Goal: Task Accomplishment & Management: Manage account settings

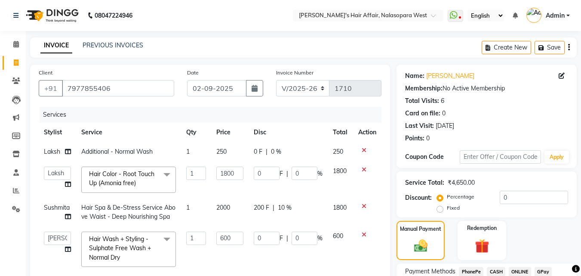
select select "6172"
select select "86313"
select select "86314"
select select "service"
select select "86314"
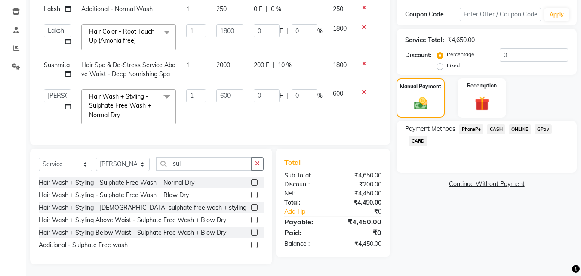
scroll to position [150, 0]
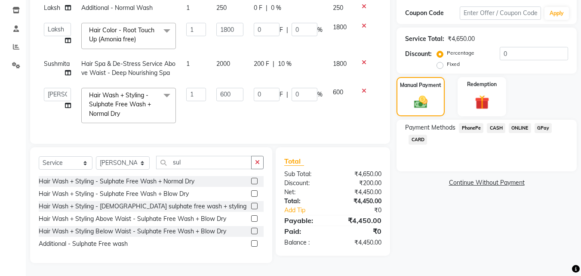
click at [263, 59] on span "200 F" at bounding box center [261, 63] width 15 height 9
select select "86268"
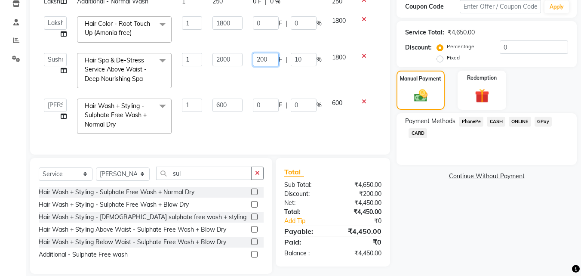
drag, startPoint x: 269, startPoint y: 56, endPoint x: 256, endPoint y: 55, distance: 13.0
click at [256, 55] on input "200" at bounding box center [266, 59] width 26 height 13
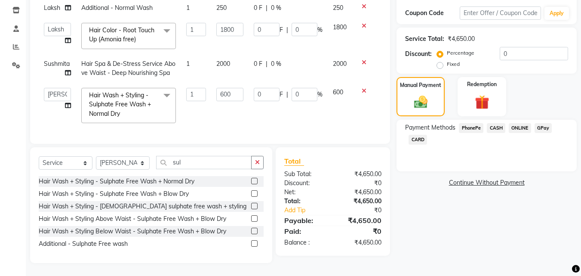
click at [336, 44] on td "1800" at bounding box center [340, 36] width 25 height 37
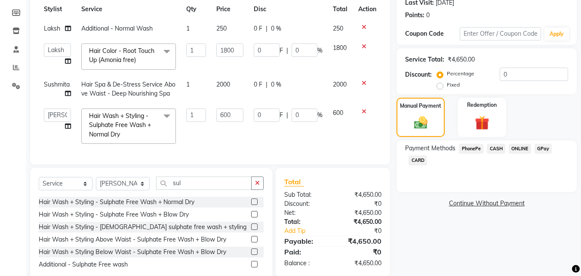
scroll to position [21, 0]
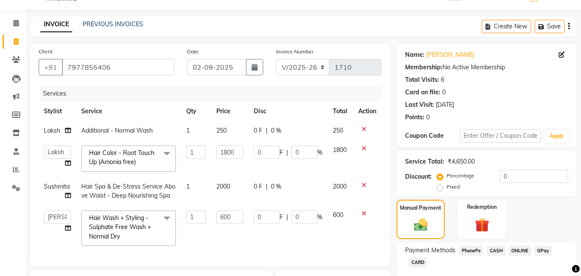
click at [268, 175] on td "0 F | 0 %" at bounding box center [288, 158] width 79 height 37
click at [246, 166] on td "1800" at bounding box center [229, 158] width 37 height 37
click at [266, 107] on th "Disc" at bounding box center [288, 111] width 79 height 19
click at [273, 95] on div "Services" at bounding box center [214, 94] width 348 height 16
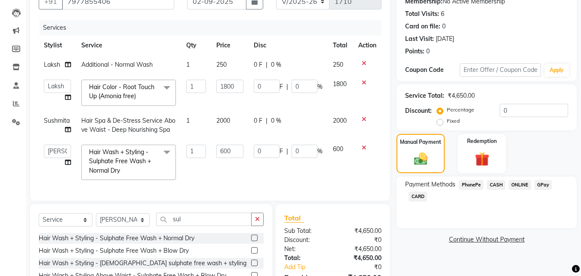
scroll to position [150, 0]
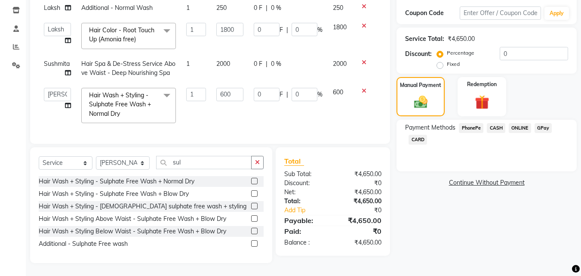
click at [300, 59] on div "0 F | 0 %" at bounding box center [288, 63] width 69 height 9
select select "86268"
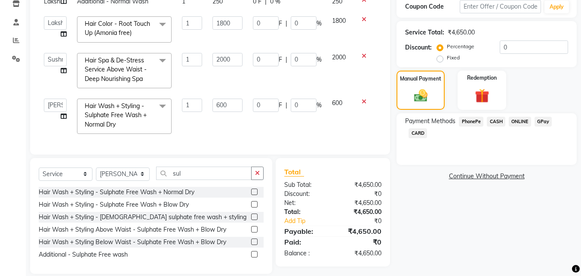
click at [305, 75] on td "0 F | 0 %" at bounding box center [287, 71] width 79 height 46
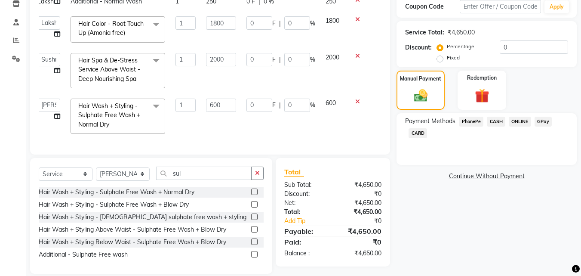
click at [244, 122] on td "0 F | 0 %" at bounding box center [280, 116] width 79 height 46
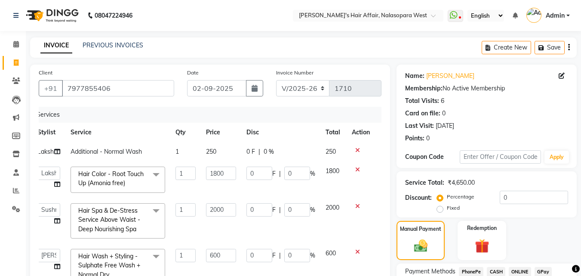
scroll to position [129, 0]
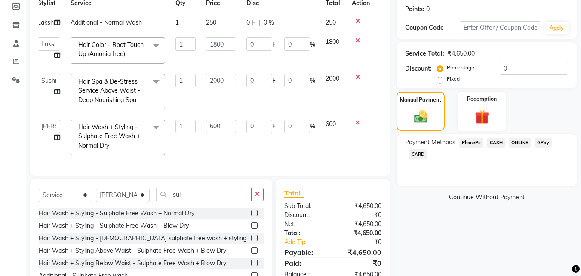
click at [358, 124] on icon at bounding box center [357, 123] width 5 height 6
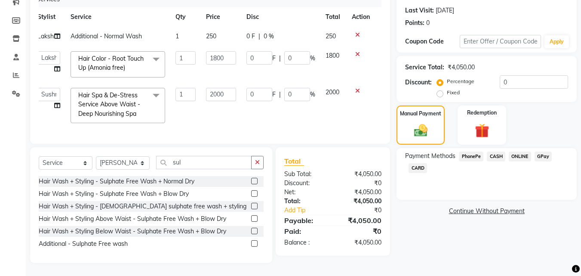
scroll to position [122, 0]
drag, startPoint x: 259, startPoint y: 89, endPoint x: 243, endPoint y: 83, distance: 17.0
click at [243, 83] on td "0 F | 0 %" at bounding box center [280, 106] width 79 height 46
type input "200"
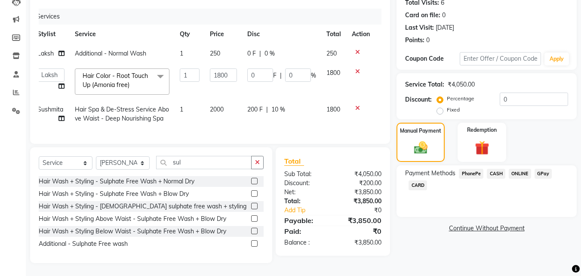
scroll to position [105, 0]
click at [62, 83] on icon at bounding box center [62, 86] width 6 height 6
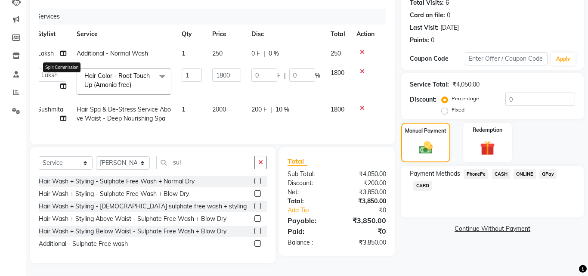
select select "86313"
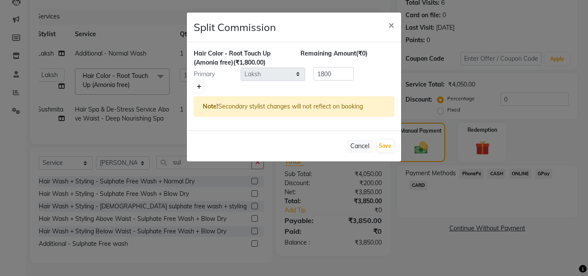
click at [197, 86] on icon at bounding box center [199, 86] width 5 height 5
type input "900"
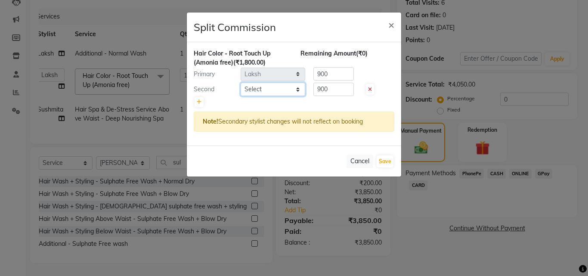
click at [277, 92] on select "Select Afzal Anjali Dilip Hair Affair Laksh Rashi Saniya Sayali Shweta Sushmita…" at bounding box center [272, 89] width 65 height 13
select select "86268"
click at [240, 83] on select "Select Afzal Anjali Dilip Hair Affair Laksh Rashi Saniya Sayali Shweta Sushmita…" at bounding box center [272, 89] width 65 height 13
click at [388, 164] on button "Save" at bounding box center [384, 161] width 17 height 12
select select "Select"
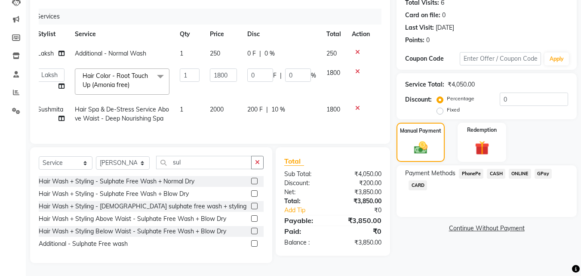
click at [541, 169] on span "GPay" at bounding box center [544, 174] width 18 height 10
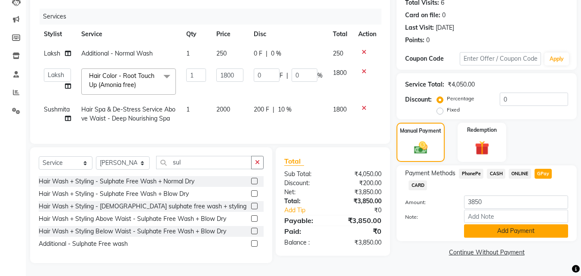
click at [517, 224] on button "Add Payment" at bounding box center [516, 230] width 104 height 13
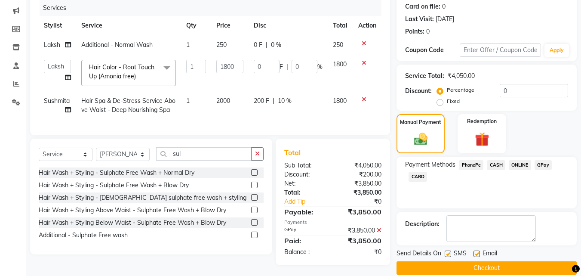
scroll to position [118, 0]
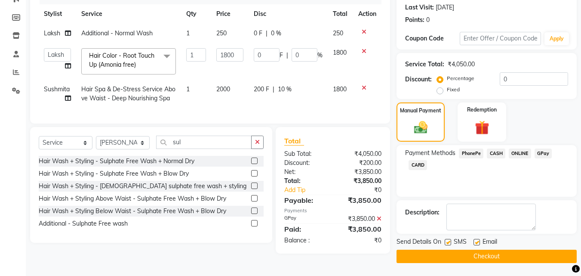
click at [507, 258] on button "Checkout" at bounding box center [487, 256] width 180 height 13
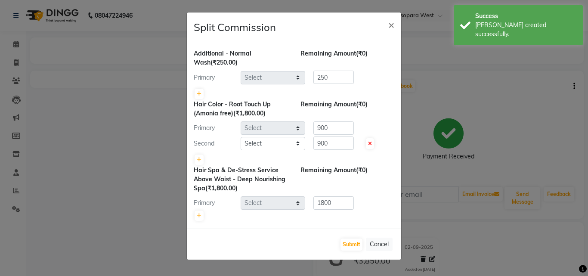
select select "86313"
select select "86268"
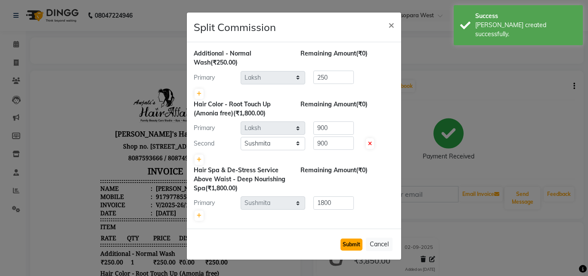
click at [351, 245] on button "Submit" at bounding box center [351, 244] width 22 height 12
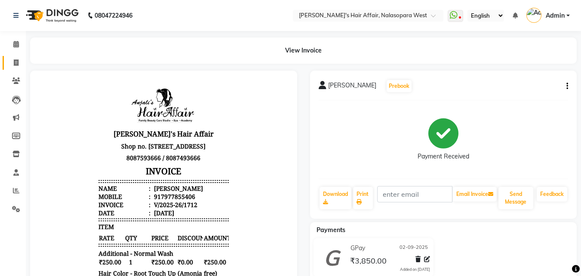
drag, startPoint x: 330, startPoint y: 225, endPoint x: 15, endPoint y: 62, distance: 354.4
click at [15, 62] on icon at bounding box center [16, 62] width 5 height 6
select select "service"
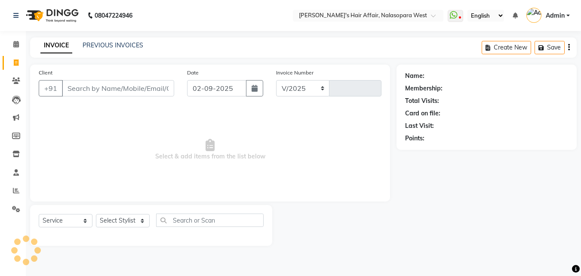
select select "6172"
type input "1713"
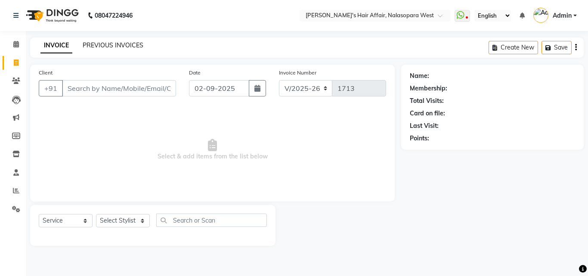
click at [120, 46] on link "PREVIOUS INVOICES" at bounding box center [113, 45] width 61 height 8
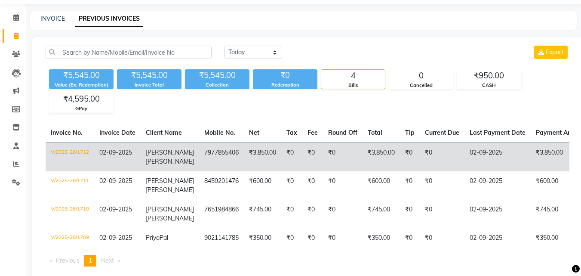
scroll to position [52, 0]
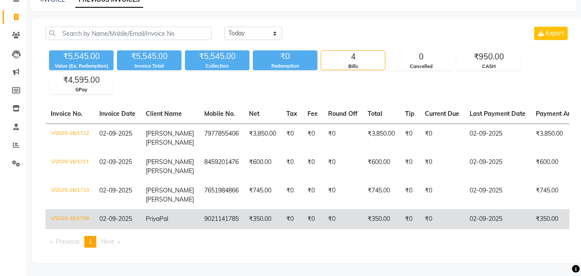
click at [214, 209] on td "9021141785" at bounding box center [221, 219] width 45 height 20
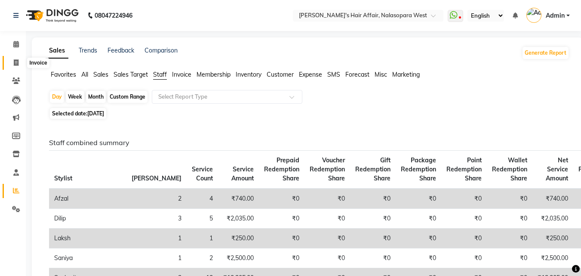
click at [14, 61] on icon at bounding box center [16, 62] width 5 height 6
select select "6172"
select select "service"
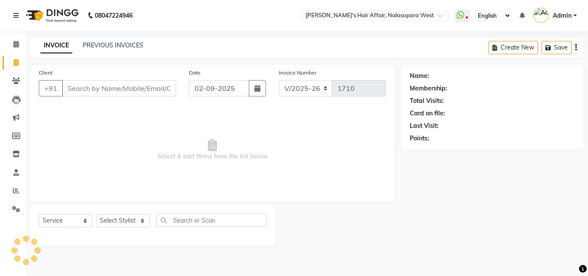
click at [126, 94] on input "Client" at bounding box center [119, 88] width 114 height 16
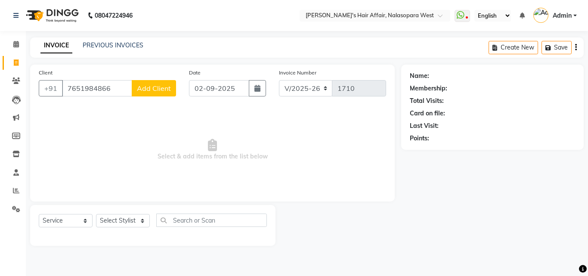
type input "7651984866"
click at [146, 88] on span "Add Client" at bounding box center [154, 88] width 34 height 9
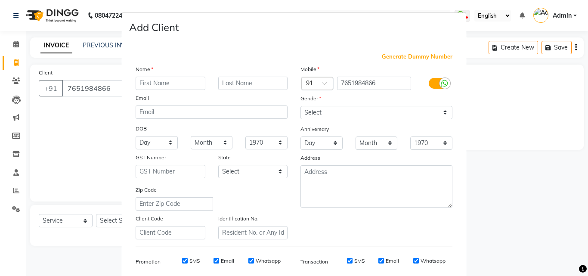
click at [159, 86] on input "text" at bounding box center [171, 83] width 70 height 13
type input "RIshita"
click at [244, 84] on input "text" at bounding box center [253, 83] width 70 height 13
click at [224, 82] on input "saroj" at bounding box center [253, 83] width 70 height 13
click at [212, 84] on div "saroj" at bounding box center [253, 83] width 83 height 13
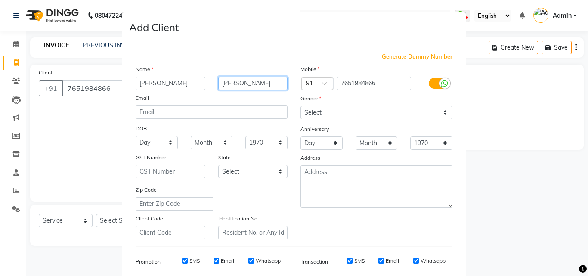
click at [218, 83] on input "saroj" at bounding box center [253, 83] width 70 height 13
type input "Saroj"
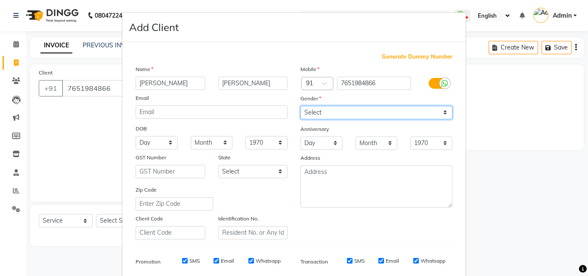
click at [321, 115] on select "Select Male Female Other Prefer Not To Say" at bounding box center [376, 112] width 152 height 13
select select "female"
click at [300, 106] on select "Select Male Female Other Prefer Not To Say" at bounding box center [376, 112] width 152 height 13
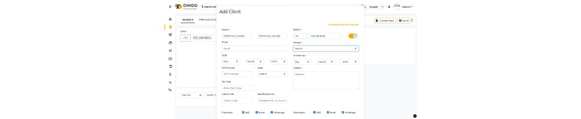
scroll to position [121, 0]
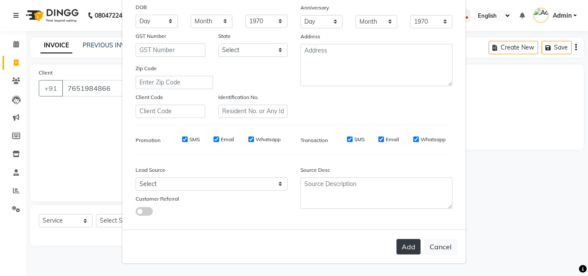
click at [398, 246] on button "Add" at bounding box center [408, 246] width 24 height 15
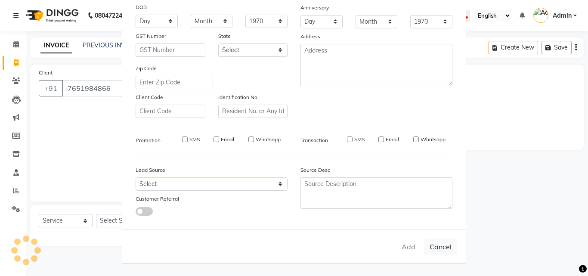
select select
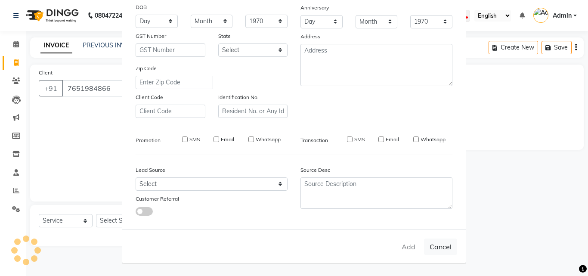
select select
checkbox input "false"
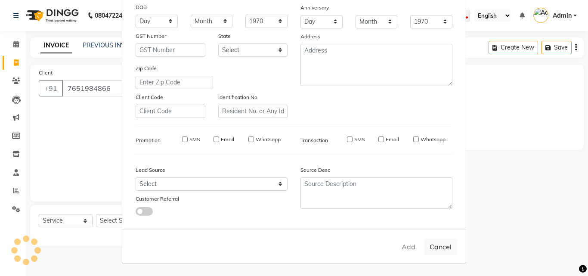
checkbox input "false"
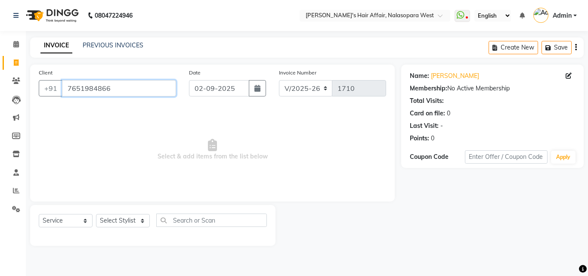
drag, startPoint x: 127, startPoint y: 89, endPoint x: 0, endPoint y: 105, distance: 128.0
click at [0, 105] on app-home "08047224946 Select Location × Anjali's Hair Affair, Nalasopara West WhatsApp St…" at bounding box center [294, 129] width 588 height 259
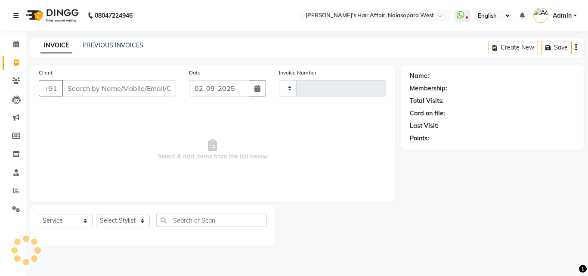
select select "service"
type input "1710"
click at [93, 82] on input "Client" at bounding box center [119, 88] width 114 height 16
select select "6172"
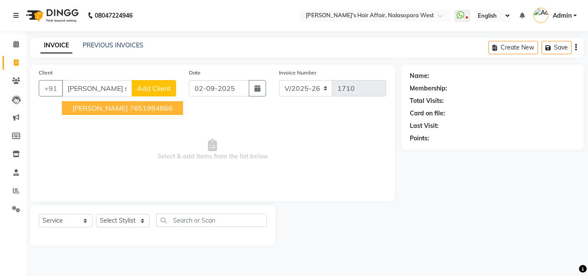
click at [129, 109] on ngb-highlight "7651984866" at bounding box center [150, 108] width 43 height 9
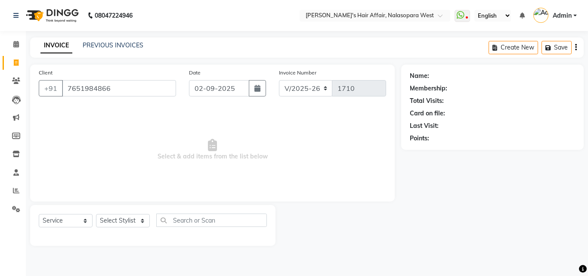
type input "7651984866"
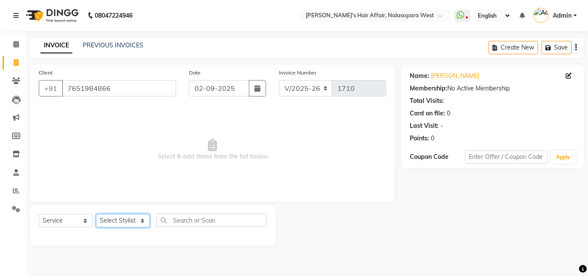
click at [131, 219] on select "Select Stylist [PERSON_NAME] [PERSON_NAME] Hair Affair Laksh [PERSON_NAME] [PER…" at bounding box center [123, 220] width 54 height 13
select select "45510"
click at [96, 214] on select "Select Stylist [PERSON_NAME] [PERSON_NAME] Hair Affair Laksh [PERSON_NAME] [PER…" at bounding box center [123, 220] width 54 height 13
click at [72, 215] on select "Select Service Product Membership Package Voucher Prepaid Gift Card" at bounding box center [66, 220] width 54 height 13
select select "product"
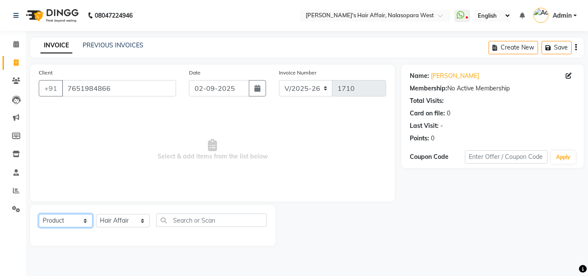
click at [39, 214] on select "Select Service Product Membership Package Voucher Prepaid Gift Card" at bounding box center [66, 220] width 54 height 13
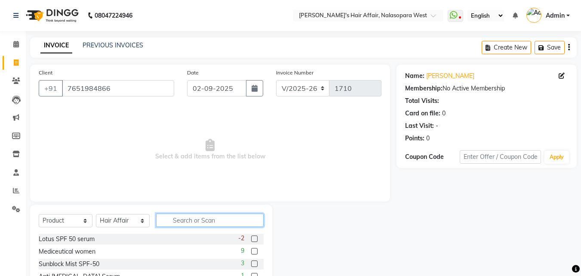
click at [194, 223] on input "text" at bounding box center [210, 219] width 108 height 13
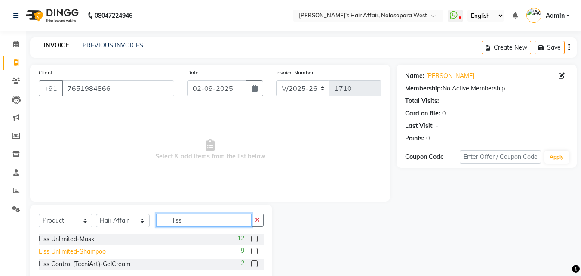
type input "liss"
click at [85, 249] on div "Liss Unlimited-Shampoo" at bounding box center [72, 251] width 67 height 9
checkbox input "false"
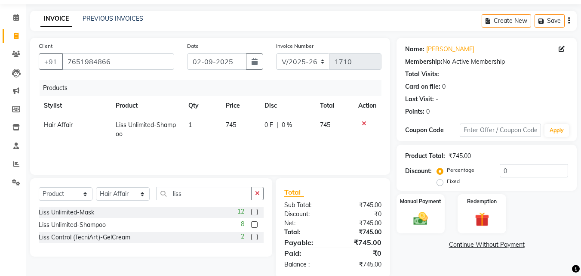
scroll to position [41, 0]
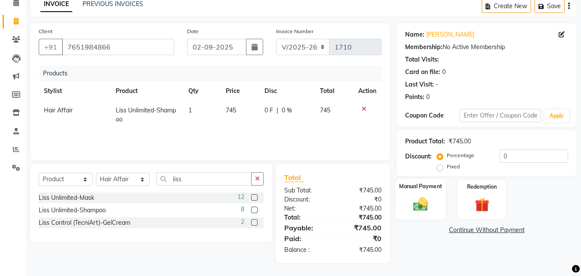
click at [425, 195] on img at bounding box center [421, 203] width 24 height 17
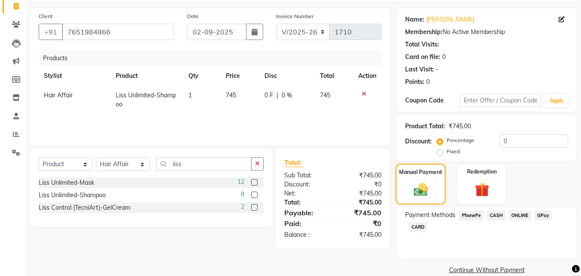
scroll to position [70, 0]
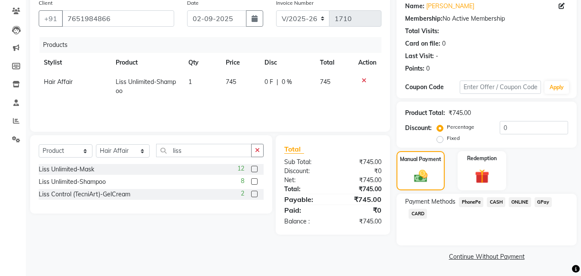
click at [544, 200] on span "GPay" at bounding box center [544, 202] width 18 height 10
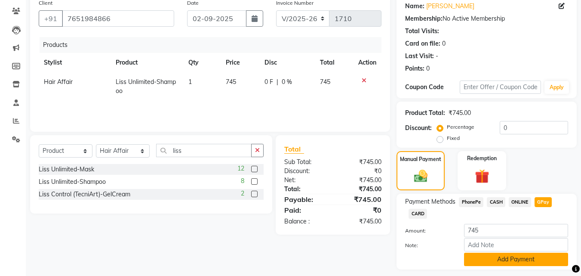
click at [499, 257] on button "Add Payment" at bounding box center [516, 259] width 104 height 13
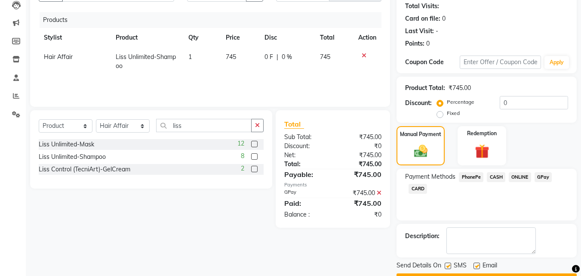
scroll to position [118, 0]
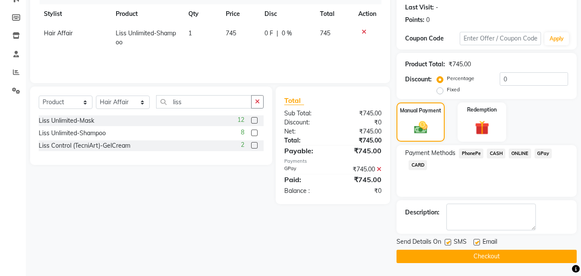
click at [499, 257] on button "Checkout" at bounding box center [487, 256] width 180 height 13
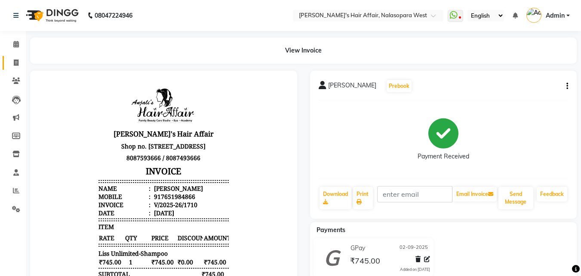
click at [17, 61] on icon at bounding box center [16, 62] width 5 height 6
select select "service"
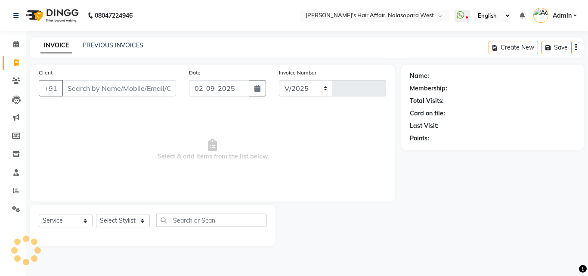
select select "6172"
type input "1711"
click at [77, 86] on input "Client" at bounding box center [119, 88] width 114 height 16
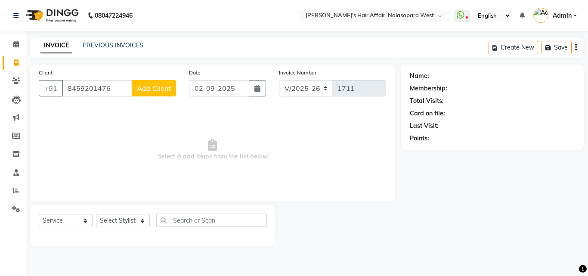
type input "8459201476"
click at [154, 93] on button "Add Client" at bounding box center [154, 88] width 44 height 16
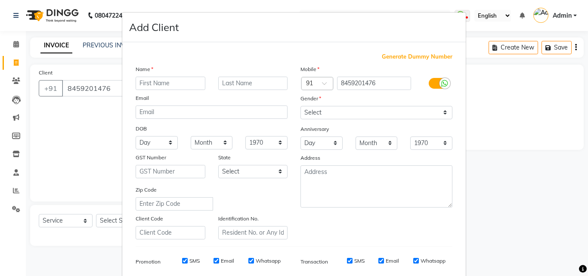
click at [155, 79] on input "text" at bounding box center [171, 83] width 70 height 13
click at [142, 83] on input "text" at bounding box center [171, 83] width 70 height 13
click at [302, 113] on select "Select Male Female Other Prefer Not To Say" at bounding box center [376, 112] width 152 height 13
select select "female"
click at [300, 106] on select "Select Male Female Other Prefer Not To Say" at bounding box center [376, 112] width 152 height 13
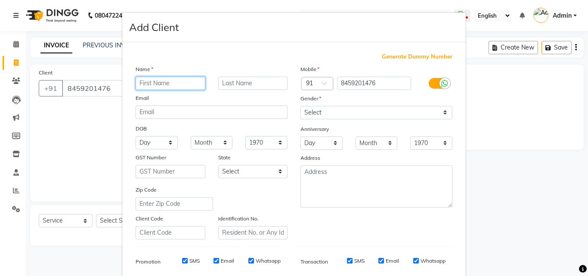
click at [148, 83] on input "text" at bounding box center [171, 83] width 70 height 13
type input "[PERSON_NAME]"
click at [236, 83] on input "text" at bounding box center [253, 83] width 70 height 13
type input "[PERSON_NAME]"
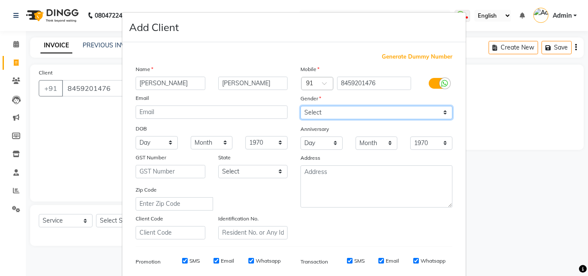
click at [333, 114] on select "Select Male Female Other Prefer Not To Say" at bounding box center [376, 112] width 152 height 13
click at [300, 106] on select "Select Male Female Other Prefer Not To Say" at bounding box center [376, 112] width 152 height 13
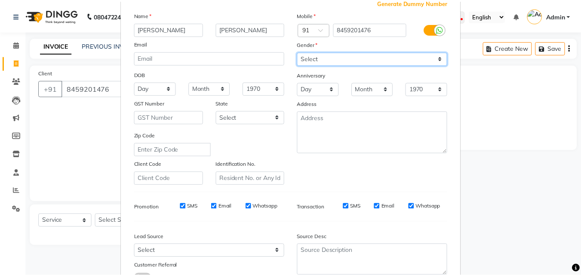
scroll to position [121, 0]
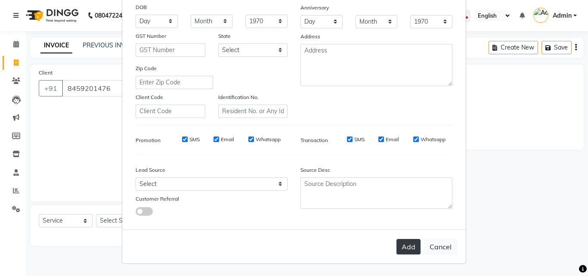
click at [403, 249] on button "Add" at bounding box center [408, 246] width 24 height 15
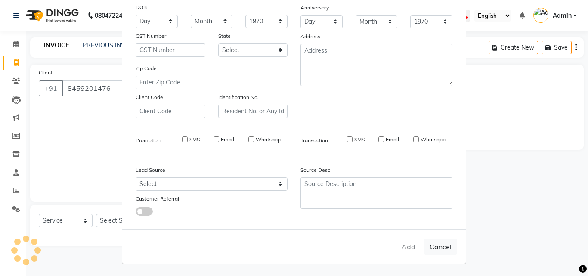
select select
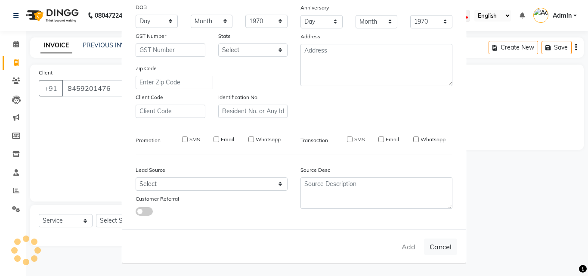
select select
checkbox input "false"
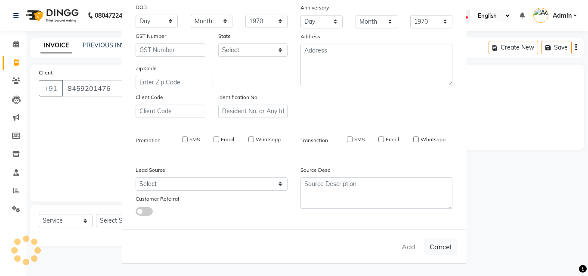
checkbox input "false"
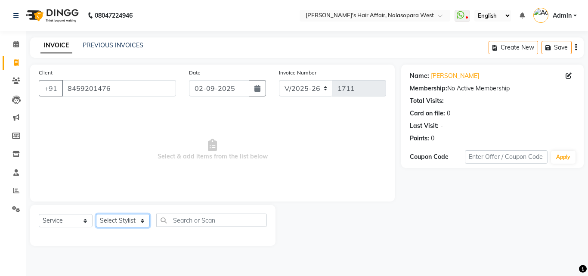
click at [112, 214] on select "Select Stylist [PERSON_NAME] [PERSON_NAME] Hair Affair Laksh [PERSON_NAME] [PER…" at bounding box center [123, 220] width 54 height 13
select select "81199"
click at [96, 214] on select "Select Stylist [PERSON_NAME] [PERSON_NAME] Hair Affair Laksh [PERSON_NAME] [PER…" at bounding box center [123, 220] width 54 height 13
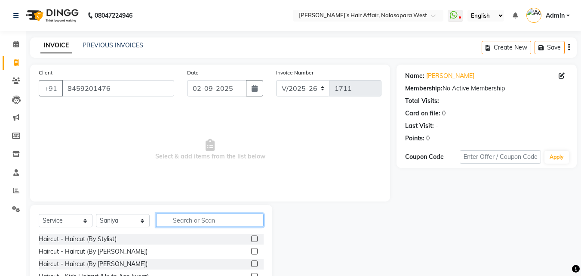
click at [206, 214] on input "text" at bounding box center [210, 219] width 108 height 13
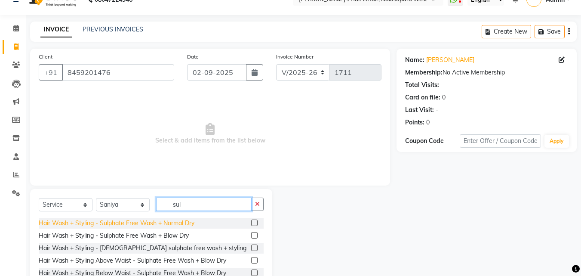
scroll to position [43, 0]
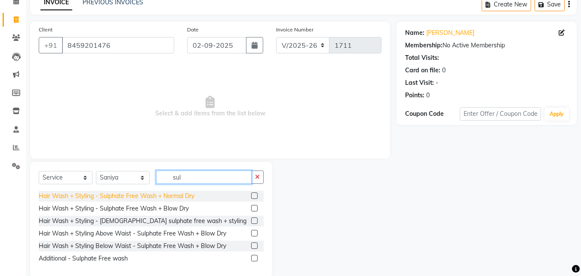
type input "sul"
click at [136, 197] on div "Hair Wash + Styling - Sulphate Free Wash + Normal Dry" at bounding box center [117, 195] width 156 height 9
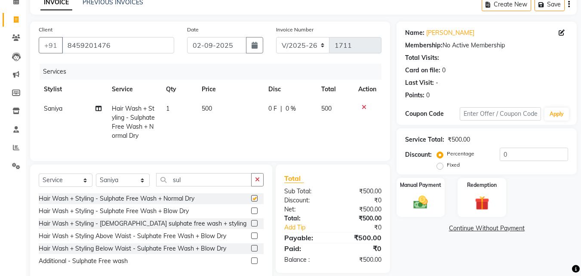
checkbox input "false"
click at [205, 111] on span "500" at bounding box center [207, 109] width 10 height 8
select select "81199"
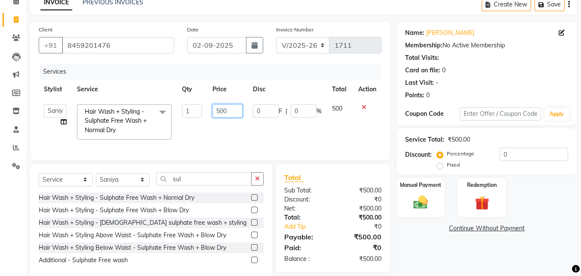
drag, startPoint x: 219, startPoint y: 110, endPoint x: 214, endPoint y: 110, distance: 5.6
click at [214, 110] on input "500" at bounding box center [228, 110] width 30 height 13
type input "600"
click at [237, 131] on td "600" at bounding box center [227, 122] width 40 height 46
select select "81199"
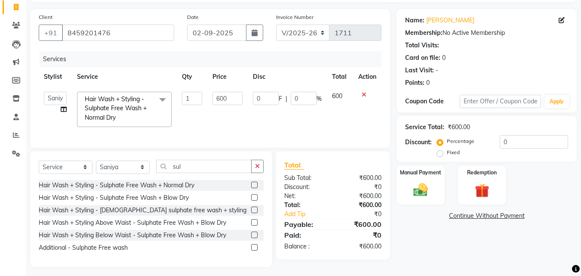
scroll to position [66, 0]
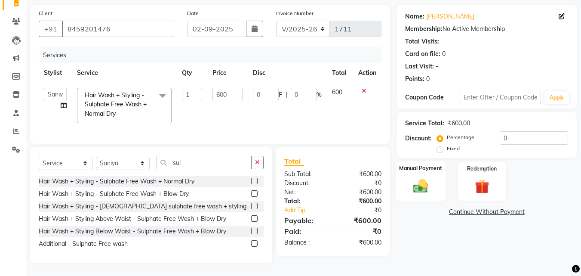
click at [411, 179] on img at bounding box center [421, 185] width 24 height 17
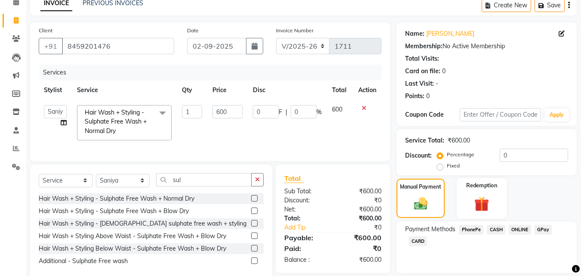
scroll to position [70, 0]
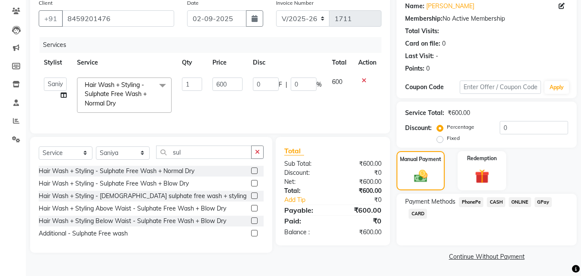
click at [497, 205] on span "CASH" at bounding box center [496, 202] width 18 height 10
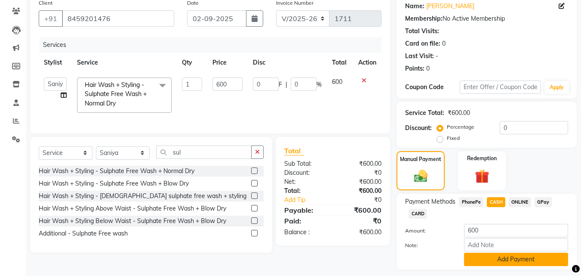
click at [501, 256] on button "Add Payment" at bounding box center [516, 259] width 104 height 13
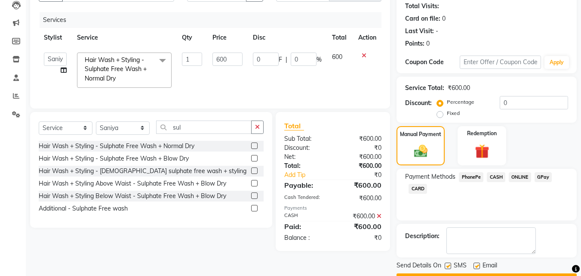
scroll to position [118, 0]
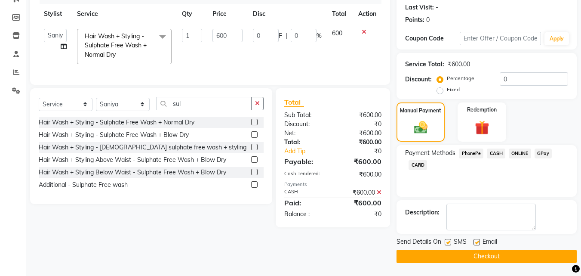
click at [490, 257] on button "Checkout" at bounding box center [487, 256] width 180 height 13
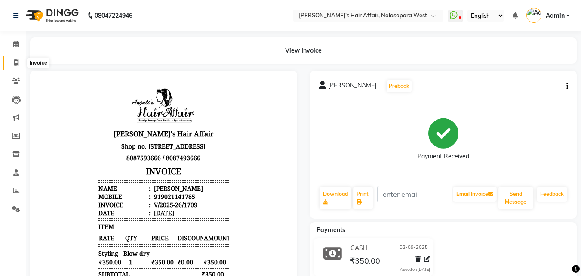
drag, startPoint x: 16, startPoint y: 63, endPoint x: 36, endPoint y: 58, distance: 20.8
click at [16, 63] on icon at bounding box center [16, 62] width 5 height 6
select select "6172"
select select "service"
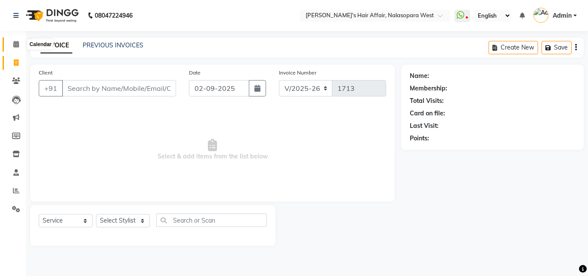
click at [18, 45] on icon at bounding box center [16, 44] width 6 height 6
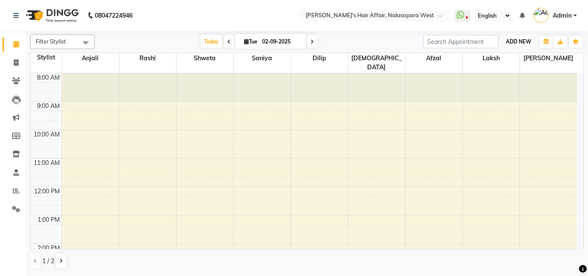
click at [510, 42] on span "ADD NEW" at bounding box center [518, 41] width 25 height 6
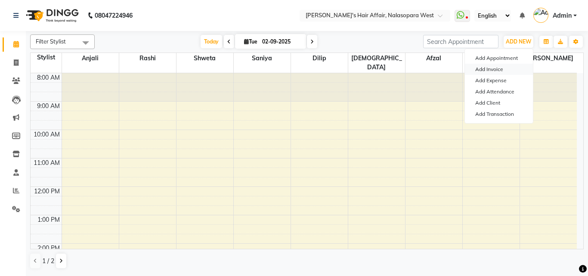
click at [491, 73] on link "Add Invoice" at bounding box center [499, 69] width 68 height 11
select select "service"
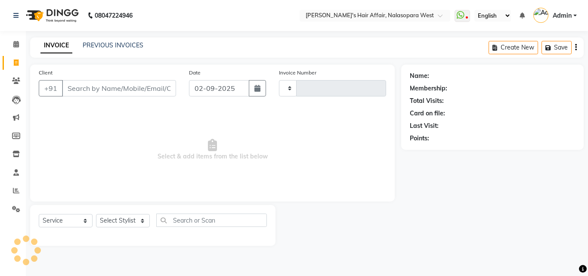
type input "1713"
select select "6172"
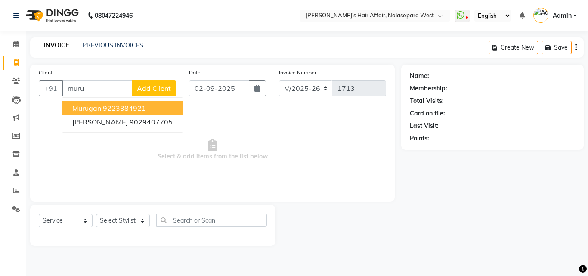
click at [111, 108] on ngb-highlight "9223384921" at bounding box center [124, 108] width 43 height 9
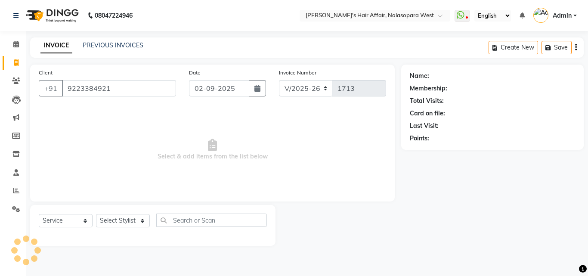
type input "9223384921"
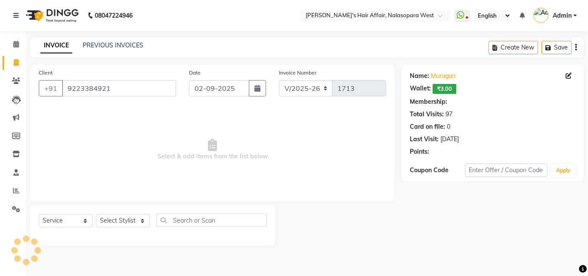
select select "1: Object"
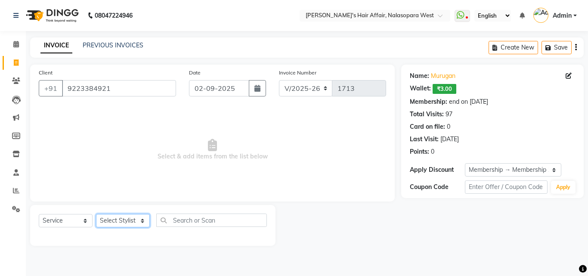
click at [123, 219] on select "Select Stylist [PERSON_NAME] [PERSON_NAME] Hair Affair Laksh [PERSON_NAME] [PER…" at bounding box center [123, 220] width 54 height 13
drag, startPoint x: 129, startPoint y: 219, endPoint x: 132, endPoint y: 214, distance: 6.2
click at [129, 219] on select "Select Stylist [PERSON_NAME] [PERSON_NAME] Hair Affair Laksh [PERSON_NAME] [PER…" at bounding box center [123, 220] width 54 height 13
select select "89133"
click at [96, 214] on select "Select Stylist [PERSON_NAME] [PERSON_NAME] Hair Affair Laksh [PERSON_NAME] [PER…" at bounding box center [123, 220] width 54 height 13
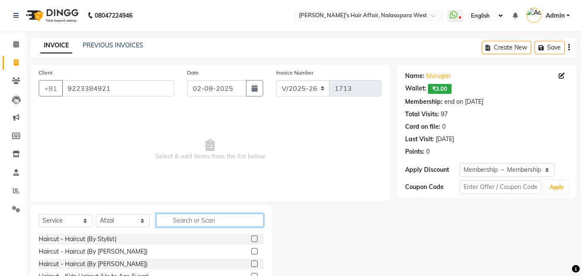
click at [203, 216] on input "text" at bounding box center [210, 219] width 108 height 13
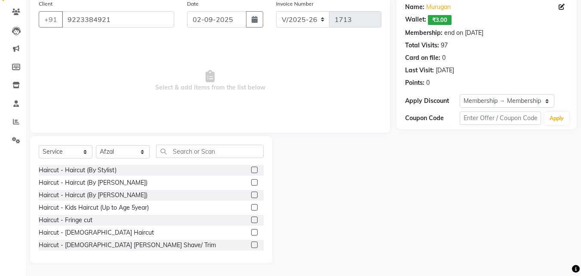
click at [251, 232] on label at bounding box center [254, 232] width 6 height 6
click at [251, 232] on input "checkbox" at bounding box center [254, 233] width 6 height 6
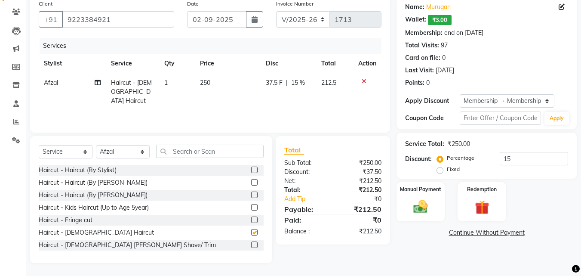
checkbox input "false"
click at [251, 244] on label at bounding box center [254, 244] width 6 height 6
click at [251, 244] on input "checkbox" at bounding box center [254, 245] width 6 height 6
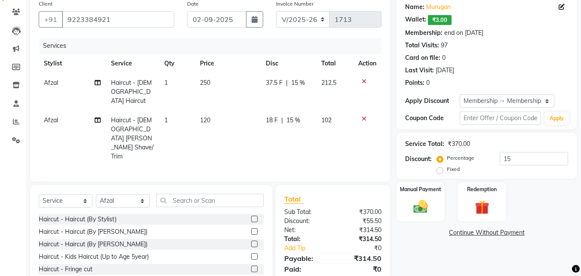
checkbox input "false"
click at [190, 194] on input "text" at bounding box center [210, 200] width 108 height 13
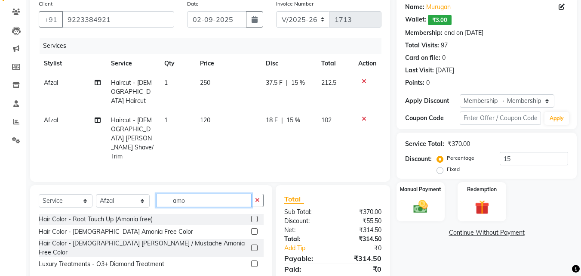
type input "amo"
click at [255, 228] on label at bounding box center [254, 231] width 6 height 6
click at [255, 229] on input "checkbox" at bounding box center [254, 232] width 6 height 6
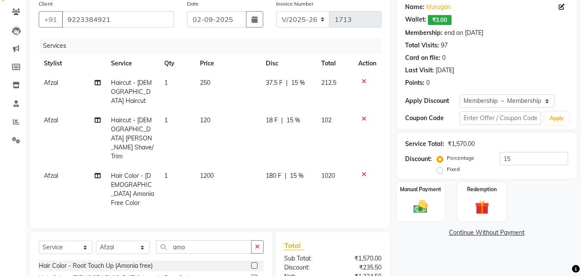
checkbox input "false"
click at [197, 240] on input "amo" at bounding box center [204, 246] width 96 height 13
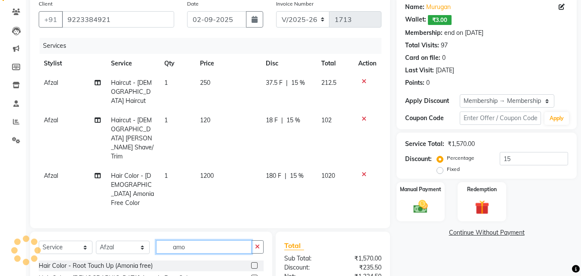
drag, startPoint x: 225, startPoint y: 219, endPoint x: 154, endPoint y: 214, distance: 70.7
click at [154, 240] on div "Select Service Product Membership Package Voucher Prepaid Gift Card Select Styl…" at bounding box center [151, 250] width 225 height 20
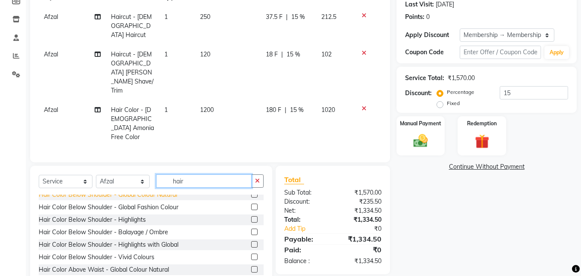
scroll to position [538, 0]
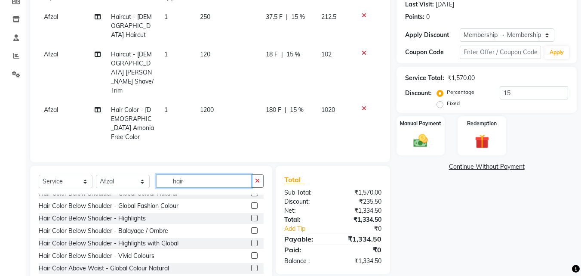
click at [190, 174] on input "hair" at bounding box center [204, 180] width 96 height 13
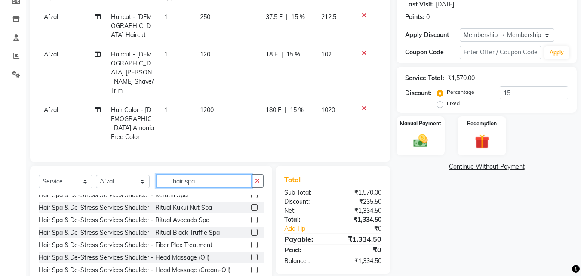
scroll to position [86, 0]
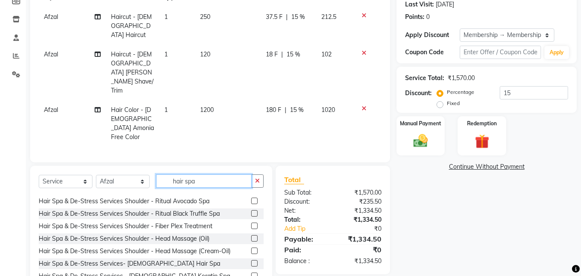
drag, startPoint x: 210, startPoint y: 151, endPoint x: 175, endPoint y: 148, distance: 35.0
click at [175, 174] on input "hair spa" at bounding box center [204, 180] width 96 height 13
type input "hair spa"
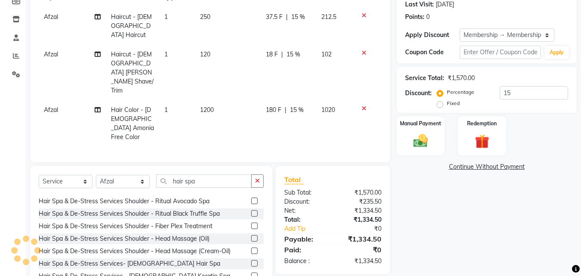
click at [251, 260] on label at bounding box center [254, 263] width 6 height 6
click at [251, 261] on input "checkbox" at bounding box center [254, 264] width 6 height 6
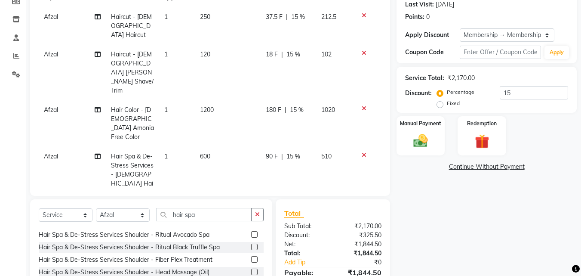
checkbox input "false"
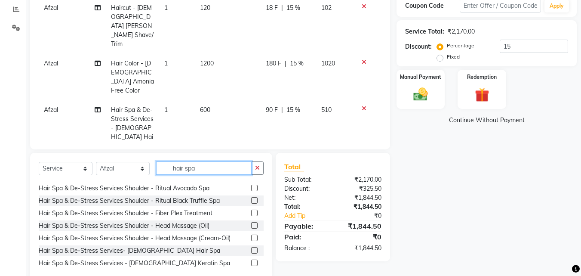
drag, startPoint x: 199, startPoint y: 152, endPoint x: 142, endPoint y: 148, distance: 57.4
click at [142, 161] on div "Select Service Product Membership Package Voucher Prepaid Gift Card Select Styl…" at bounding box center [151, 171] width 225 height 20
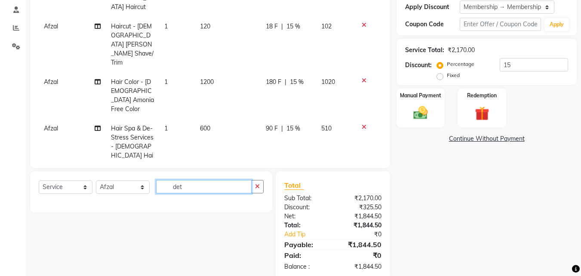
scroll to position [0, 0]
drag, startPoint x: 192, startPoint y: 170, endPoint x: 129, endPoint y: 165, distance: 63.5
click at [129, 180] on div "Select Service Product Membership Package Voucher Prepaid Gift Card Select Styl…" at bounding box center [151, 190] width 225 height 20
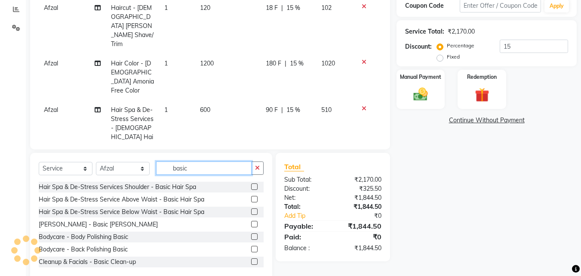
type input "basic"
click at [251, 221] on label at bounding box center [254, 224] width 6 height 6
click at [251, 222] on input "checkbox" at bounding box center [254, 225] width 6 height 6
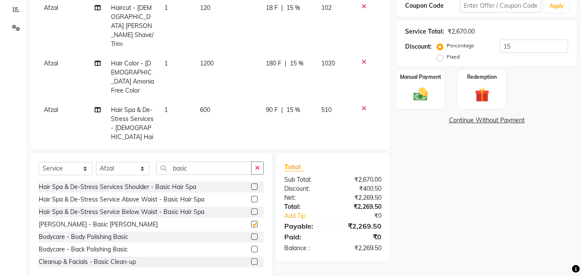
checkbox input "false"
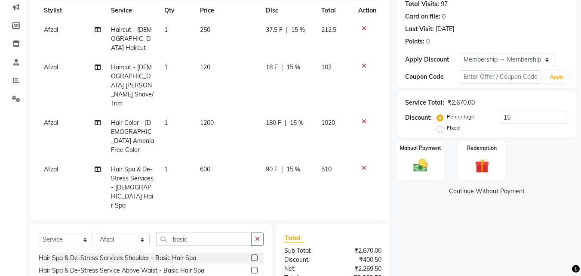
scroll to position [112, 0]
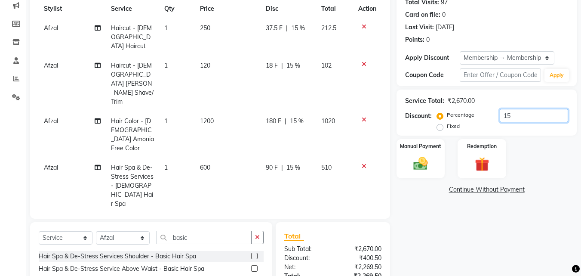
drag, startPoint x: 520, startPoint y: 117, endPoint x: 484, endPoint y: 118, distance: 36.2
click at [484, 118] on div "Percentage Fixed 15" at bounding box center [503, 120] width 129 height 23
click at [487, 133] on div "Service Total: ₹2,670.00 Discount: Percentage Fixed" at bounding box center [487, 112] width 180 height 46
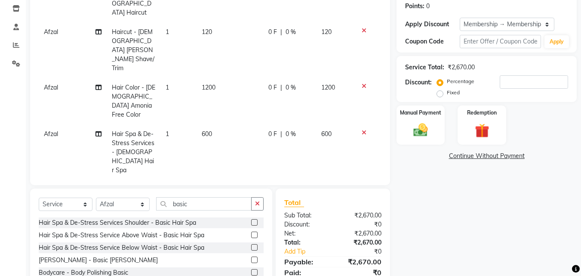
scroll to position [198, 0]
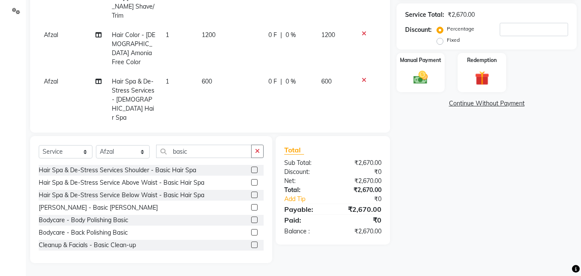
click at [447, 42] on label "Fixed" at bounding box center [453, 40] width 13 height 8
click at [441, 42] on input "Fixed" at bounding box center [442, 40] width 6 height 6
radio input "true"
click at [516, 31] on input "number" at bounding box center [534, 29] width 68 height 13
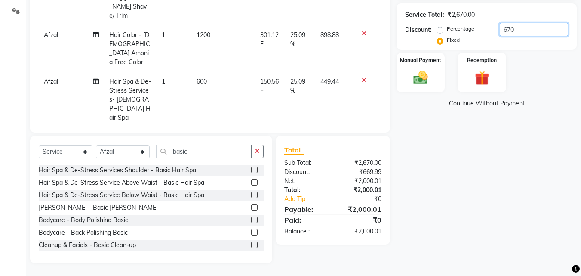
type input "670"
click at [556, 58] on div "Manual Payment Redemption" at bounding box center [486, 72] width 193 height 39
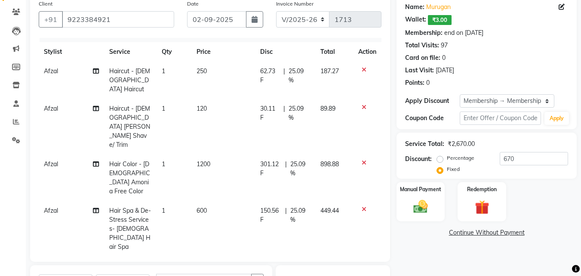
scroll to position [0, 0]
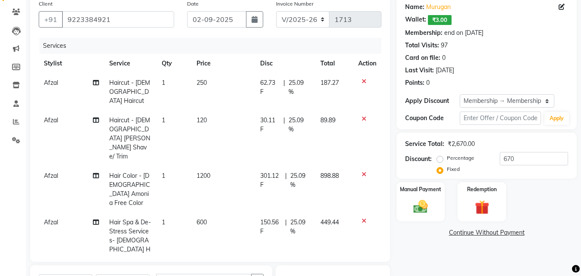
click at [269, 116] on span "30.11 F" at bounding box center [270, 125] width 20 height 18
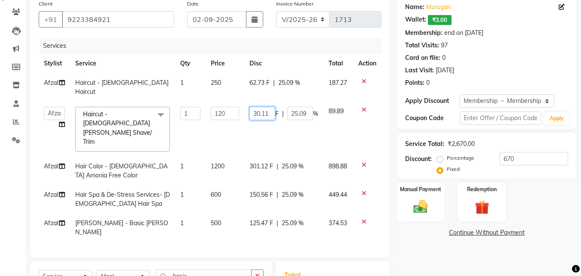
click at [266, 107] on input "30.11" at bounding box center [263, 113] width 26 height 13
type input "30.12"
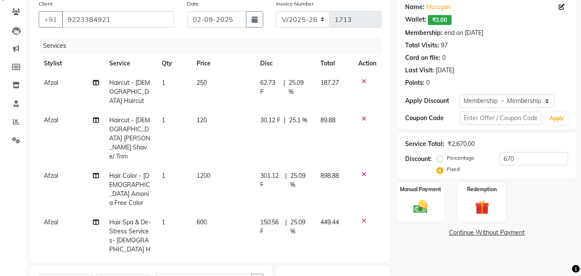
click at [299, 123] on td "30.12 F | 25.1 %" at bounding box center [285, 138] width 60 height 55
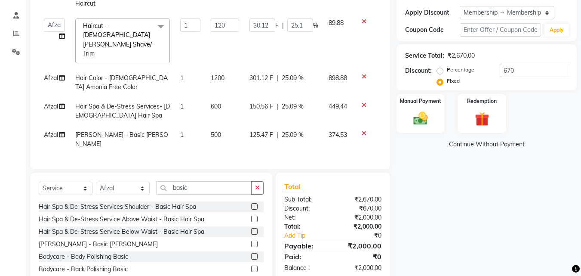
scroll to position [114, 0]
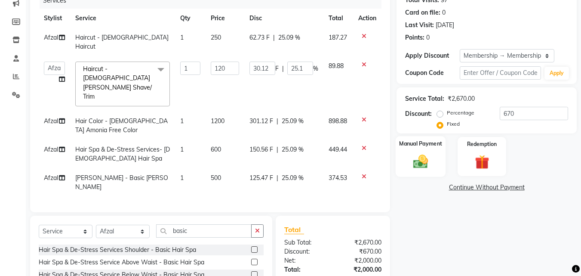
click at [422, 160] on img at bounding box center [421, 161] width 24 height 17
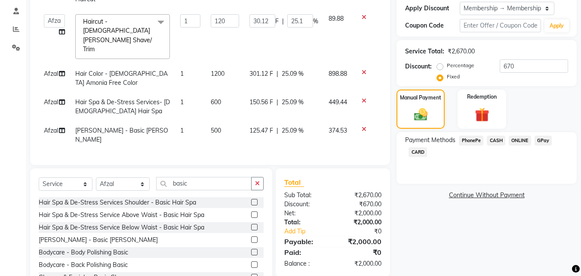
scroll to position [163, 0]
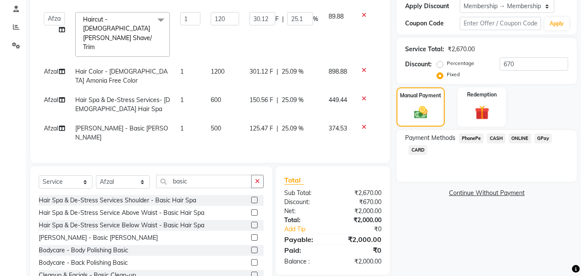
click at [538, 135] on span "GPay" at bounding box center [544, 138] width 18 height 10
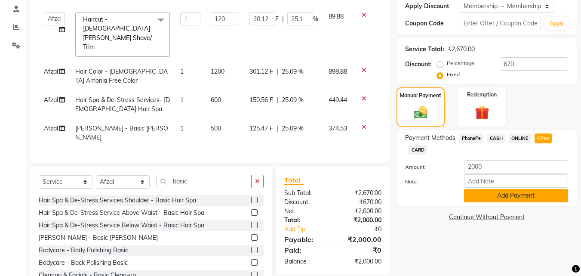
click at [522, 197] on button "Add Payment" at bounding box center [516, 195] width 104 height 13
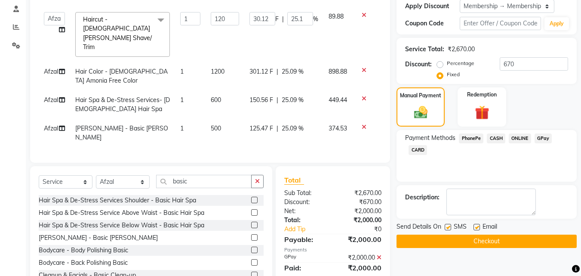
click at [380, 254] on icon at bounding box center [379, 257] width 5 height 6
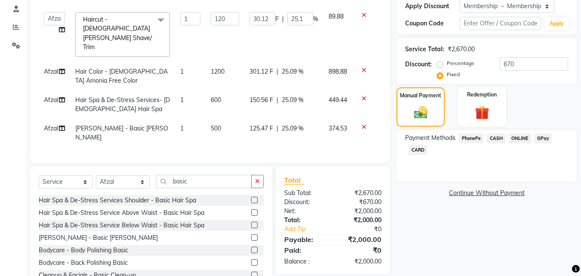
click at [544, 137] on span "GPay" at bounding box center [544, 138] width 18 height 10
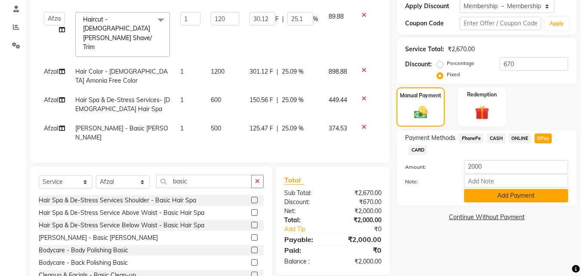
click at [531, 195] on button "Add Payment" at bounding box center [516, 195] width 104 height 13
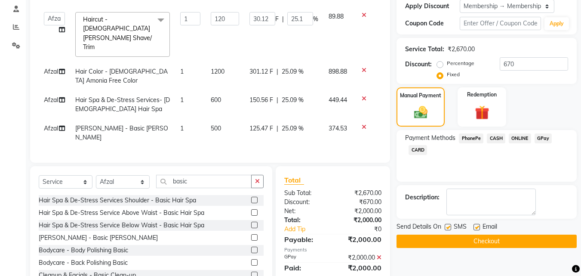
click at [490, 241] on button "Checkout" at bounding box center [487, 240] width 180 height 13
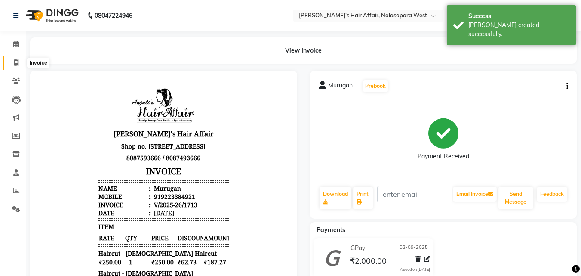
click at [9, 59] on span at bounding box center [16, 63] width 15 height 10
select select "6172"
select select "service"
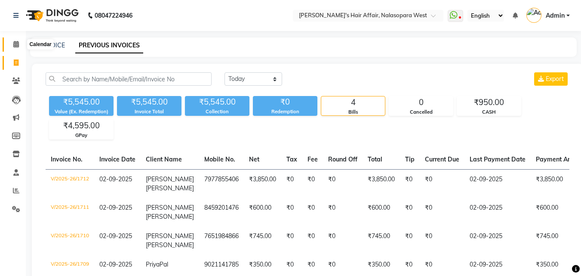
click at [14, 43] on icon at bounding box center [16, 44] width 6 height 6
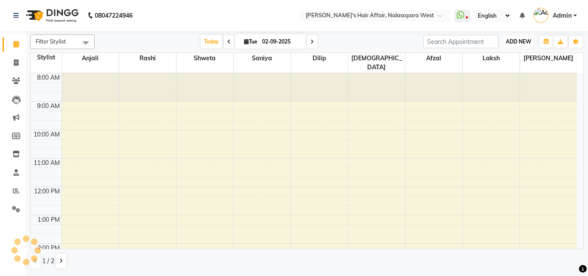
click at [515, 43] on span "ADD NEW" at bounding box center [518, 41] width 25 height 6
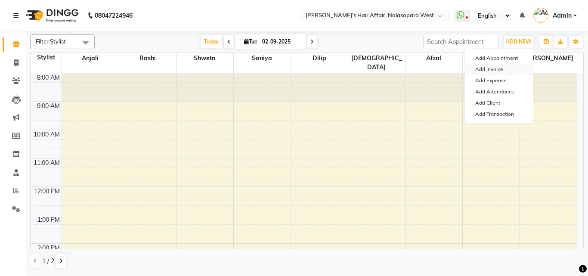
click at [495, 68] on link "Add Invoice" at bounding box center [499, 69] width 68 height 11
select select "6172"
select select "service"
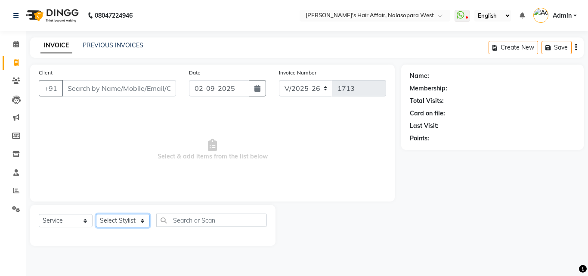
click at [121, 222] on select "Select Stylist [PERSON_NAME] [PERSON_NAME] Hair Affair Laksh [PERSON_NAME] [PER…" at bounding box center [123, 220] width 54 height 13
select select "86314"
click at [96, 214] on select "Select Stylist [PERSON_NAME] [PERSON_NAME] Hair Affair Laksh [PERSON_NAME] [PER…" at bounding box center [123, 220] width 54 height 13
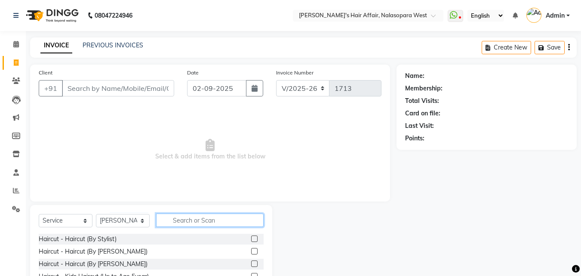
click at [188, 219] on input "text" at bounding box center [210, 219] width 108 height 13
type input "hydr"
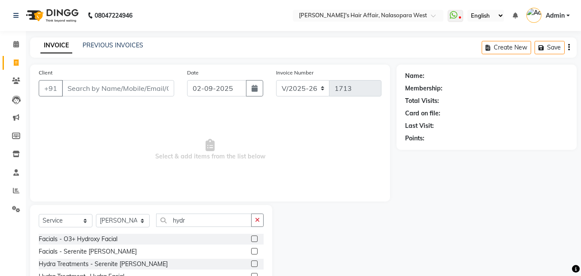
click at [253, 238] on label at bounding box center [254, 238] width 6 height 6
click at [253, 238] on input "checkbox" at bounding box center [254, 239] width 6 height 6
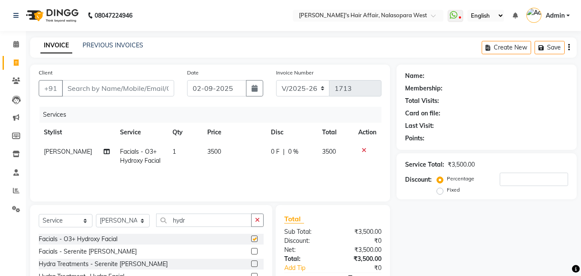
checkbox input "false"
drag, startPoint x: 196, startPoint y: 219, endPoint x: 147, endPoint y: 210, distance: 50.4
click at [147, 210] on div "Select Service Product Membership Package Voucher Prepaid Gift Card Select Styl…" at bounding box center [151, 263] width 242 height 116
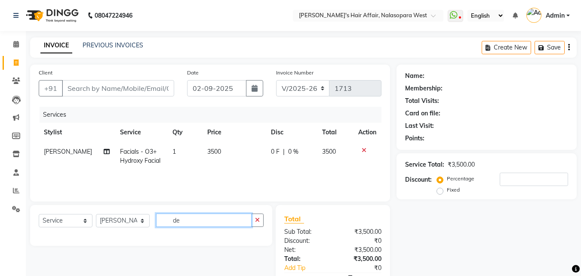
type input "d"
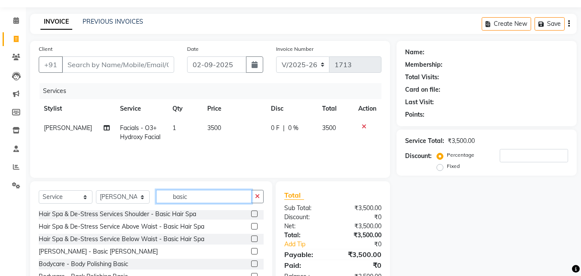
scroll to position [43, 0]
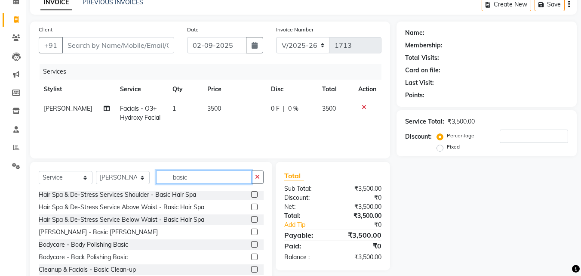
type input "basic"
click at [251, 233] on label at bounding box center [254, 231] width 6 height 6
click at [251, 233] on input "checkbox" at bounding box center [254, 232] width 6 height 6
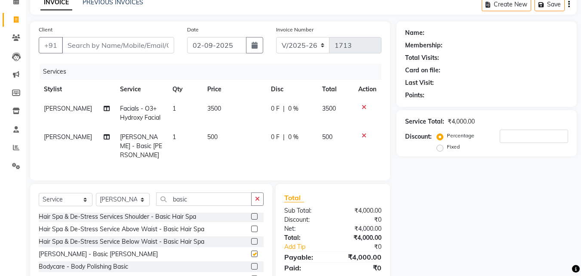
checkbox input "false"
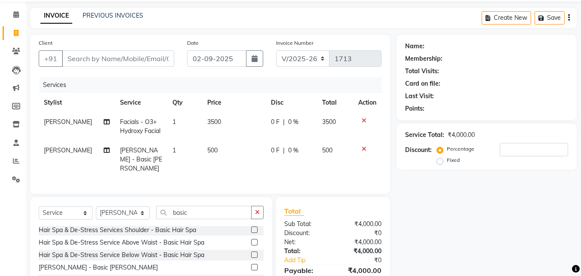
scroll to position [0, 0]
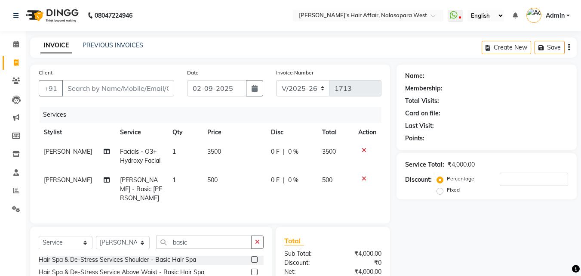
click at [274, 183] on span "0 F" at bounding box center [275, 180] width 9 height 9
select select "86314"
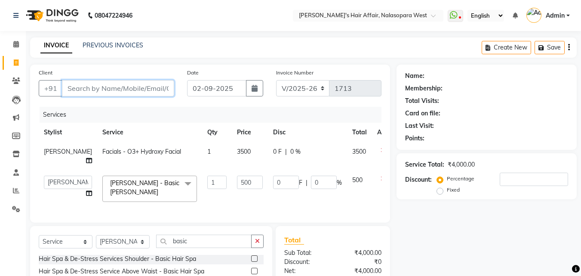
click at [86, 90] on input "Client" at bounding box center [118, 88] width 112 height 16
type input "n"
type input "0"
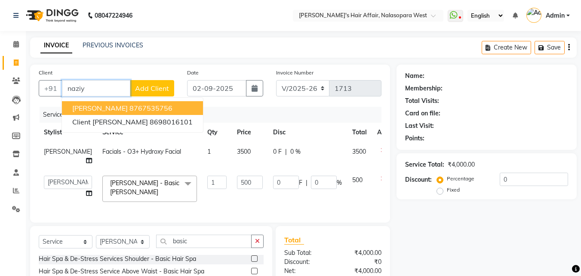
click at [102, 105] on span "Naziya Patel" at bounding box center [99, 108] width 55 height 9
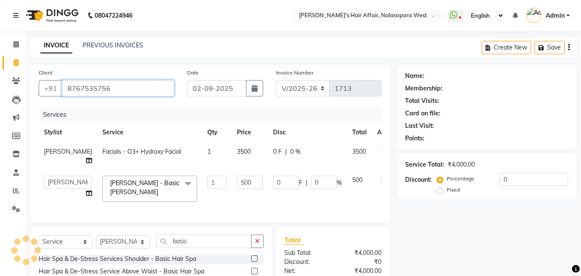
type input "8767535756"
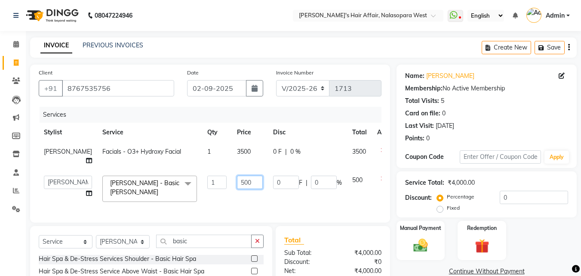
click at [237, 183] on input "500" at bounding box center [250, 182] width 26 height 13
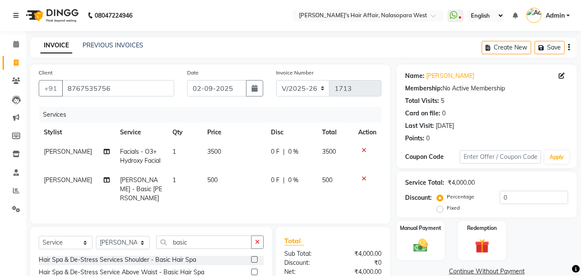
click at [273, 179] on span "0 F" at bounding box center [275, 180] width 9 height 9
select select "86314"
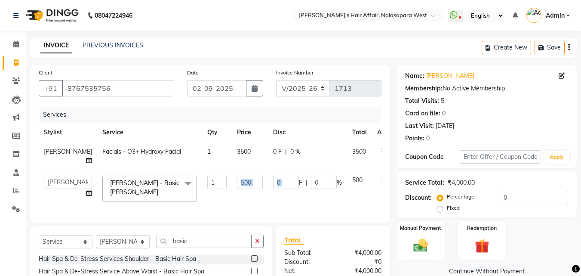
drag, startPoint x: 269, startPoint y: 181, endPoint x: 244, endPoint y: 181, distance: 25.4
click at [244, 181] on tr "Afzal Anjali Dilip Hair Affair Laksh Rashi Saniya Sayali Shweta Sushmita Umesh …" at bounding box center [220, 188] width 362 height 37
click at [273, 183] on input "0" at bounding box center [286, 182] width 26 height 13
drag, startPoint x: 267, startPoint y: 184, endPoint x: 236, endPoint y: 182, distance: 30.6
click at [236, 182] on tr "Afzal Anjali Dilip Hair Affair Laksh Rashi Saniya Sayali Shweta Sushmita Umesh …" at bounding box center [220, 188] width 362 height 37
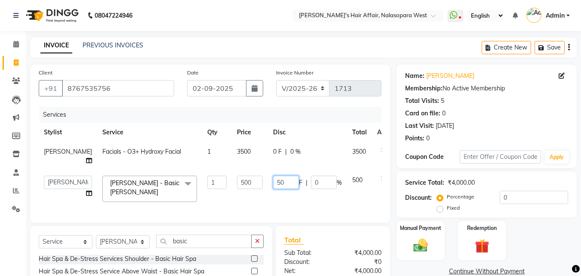
type input "500"
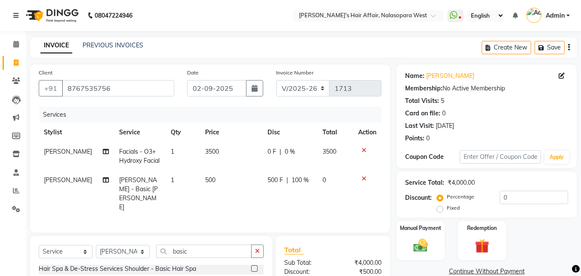
click at [305, 124] on th "Disc" at bounding box center [289, 132] width 55 height 19
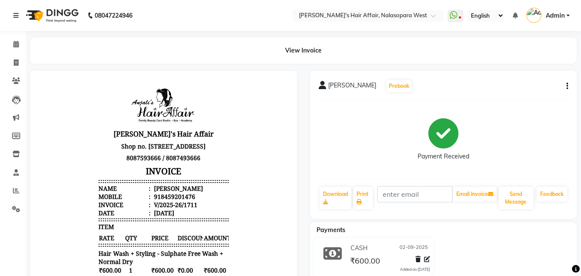
scroll to position [7, 0]
click at [15, 46] on icon at bounding box center [16, 44] width 6 height 6
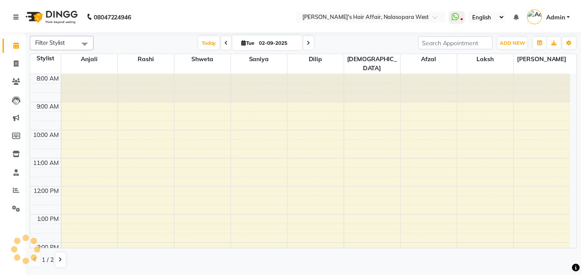
scroll to position [253, 0]
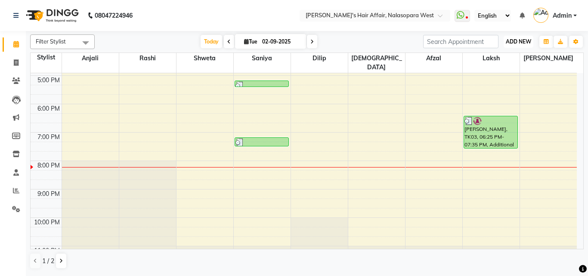
click at [513, 41] on span "ADD NEW" at bounding box center [518, 41] width 25 height 6
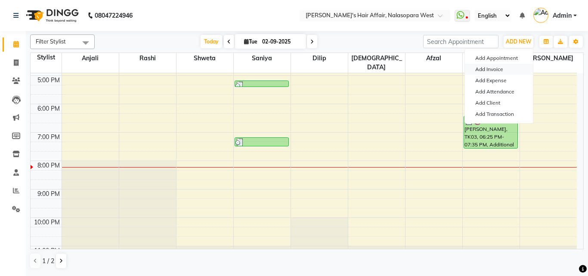
click at [469, 69] on link "Add Invoice" at bounding box center [499, 69] width 68 height 11
select select "6172"
select select "service"
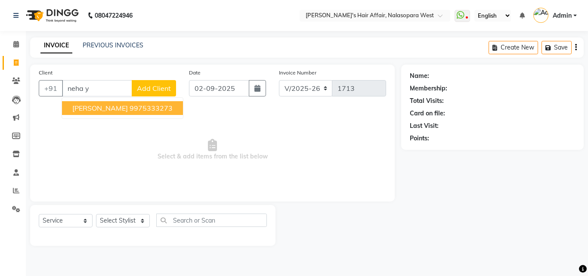
click at [129, 106] on ngb-highlight "9975333273" at bounding box center [150, 108] width 43 height 9
type input "9975333273"
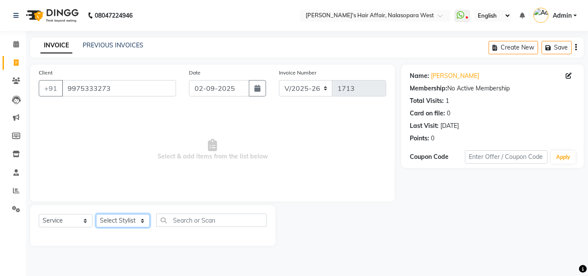
click at [121, 224] on select "Select Stylist [PERSON_NAME] [PERSON_NAME] Hair Affair Laksh [PERSON_NAME] [PER…" at bounding box center [123, 220] width 54 height 13
select select "86268"
click at [96, 214] on select "Select Stylist [PERSON_NAME] [PERSON_NAME] Hair Affair Laksh [PERSON_NAME] [PER…" at bounding box center [123, 220] width 54 height 13
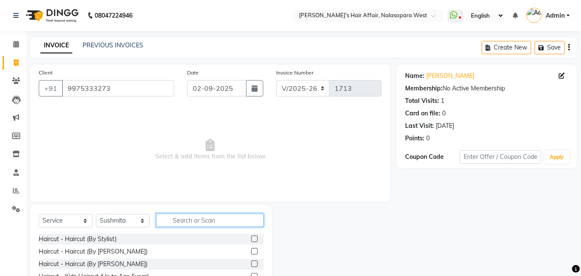
click at [194, 221] on input "text" at bounding box center [210, 219] width 108 height 13
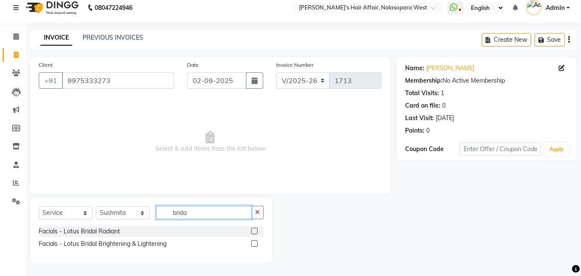
scroll to position [8, 0]
type input "brida"
click at [254, 243] on label at bounding box center [254, 243] width 6 height 6
click at [254, 243] on input "checkbox" at bounding box center [254, 244] width 6 height 6
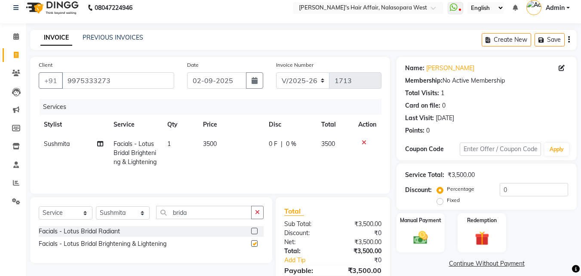
checkbox input "false"
click at [270, 142] on span "0 F" at bounding box center [273, 143] width 9 height 9
select select "86268"
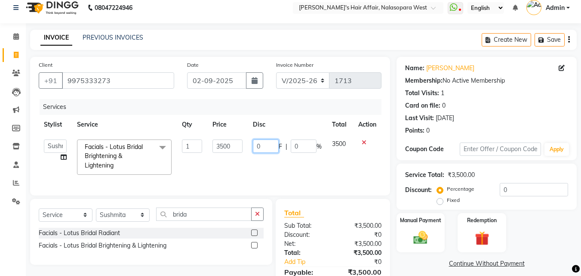
drag, startPoint x: 273, startPoint y: 143, endPoint x: 248, endPoint y: 143, distance: 25.4
click at [248, 143] on td "0 F | 0 %" at bounding box center [287, 157] width 79 height 46
type input "500"
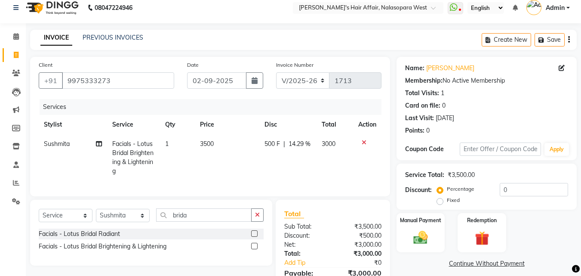
click at [241, 178] on td "3500" at bounding box center [227, 157] width 64 height 46
select select "86268"
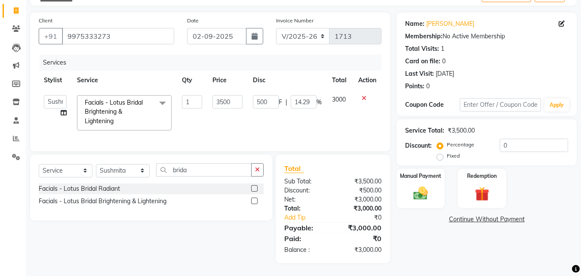
scroll to position [59, 0]
click at [189, 171] on input "brida" at bounding box center [204, 169] width 96 height 13
drag, startPoint x: 197, startPoint y: 171, endPoint x: 135, endPoint y: 157, distance: 63.4
click at [135, 157] on div "Select Service Product Membership Package Voucher Prepaid Gift Card Select Styl…" at bounding box center [151, 187] width 242 height 66
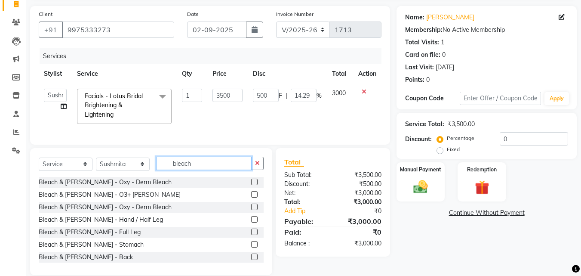
type input "bleach"
click at [251, 185] on label at bounding box center [254, 182] width 6 height 6
click at [251, 185] on input "checkbox" at bounding box center [254, 182] width 6 height 6
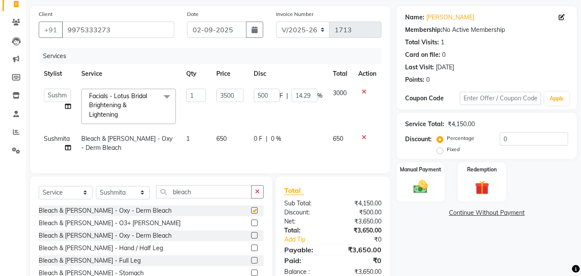
checkbox input "false"
click at [258, 137] on span "0 F" at bounding box center [258, 138] width 9 height 9
select select "86268"
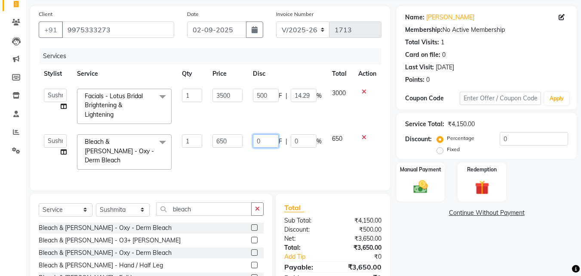
drag, startPoint x: 263, startPoint y: 140, endPoint x: 245, endPoint y: 137, distance: 18.3
click at [245, 137] on tr "Afzal Anjali Dilip Hair Affair Laksh Rashi Saniya Sayali Shweta Sushmita Umesh …" at bounding box center [210, 152] width 343 height 46
type input "650"
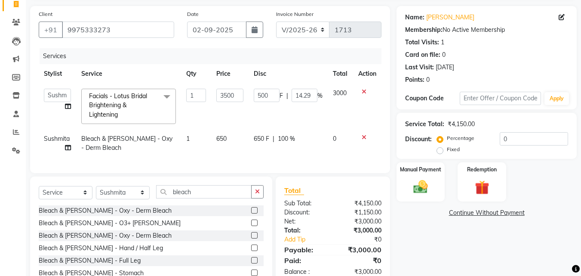
click at [255, 160] on div "Services Stylist Service Qty Price Disc Total Action Afzal Anjali Dilip Hair Af…" at bounding box center [210, 106] width 343 height 116
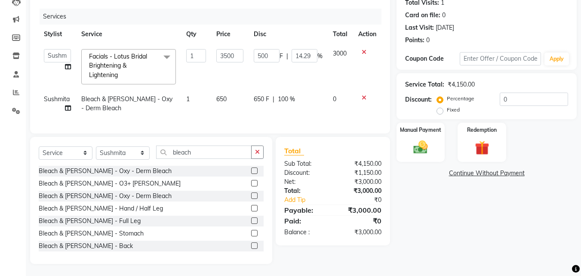
scroll to position [105, 0]
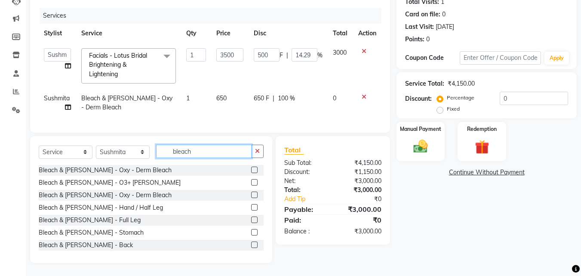
drag, startPoint x: 197, startPoint y: 151, endPoint x: 135, endPoint y: 144, distance: 61.9
click at [135, 144] on div "Select Service Product Membership Package Voucher Prepaid Gift Card Select Styl…" at bounding box center [151, 199] width 242 height 127
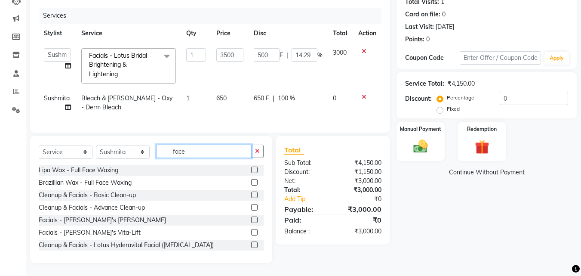
scroll to position [87, 0]
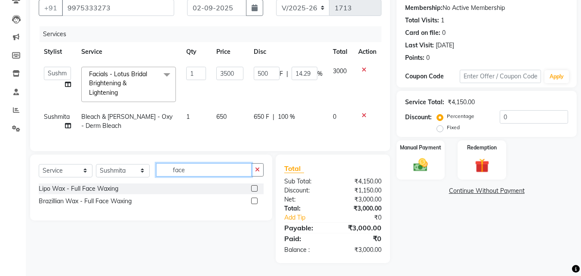
type input "face"
click at [254, 202] on label at bounding box center [254, 200] width 6 height 6
click at [254, 202] on input "checkbox" at bounding box center [254, 201] width 6 height 6
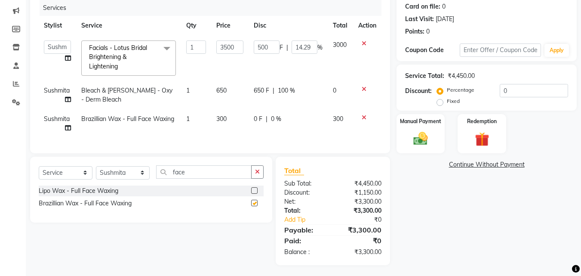
checkbox input "false"
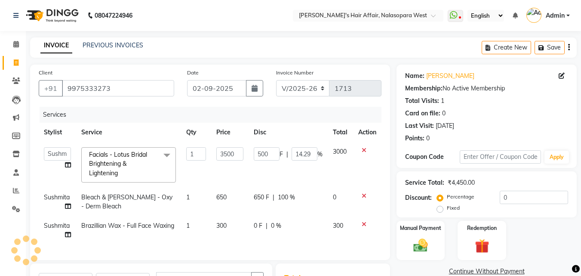
scroll to position [115, 0]
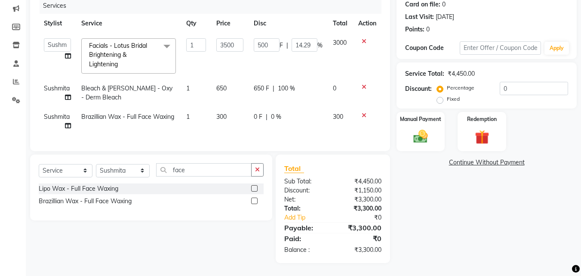
click at [265, 84] on span "650 F" at bounding box center [261, 88] width 15 height 9
select select "86268"
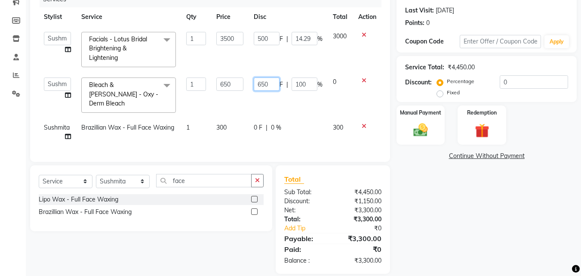
drag, startPoint x: 268, startPoint y: 83, endPoint x: 241, endPoint y: 85, distance: 27.2
click at [241, 85] on tr "Afzal Anjali Dilip Hair Affair Laksh Rashi Saniya Sayali Shweta Sushmita Umesh …" at bounding box center [210, 95] width 343 height 46
drag, startPoint x: 271, startPoint y: 78, endPoint x: 253, endPoint y: 82, distance: 18.9
click at [253, 82] on td "500 F | 100 %" at bounding box center [288, 95] width 79 height 46
type input "650"
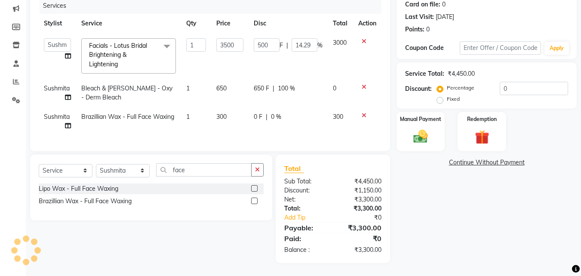
click at [271, 64] on td "500 F | 14.29 %" at bounding box center [288, 56] width 79 height 46
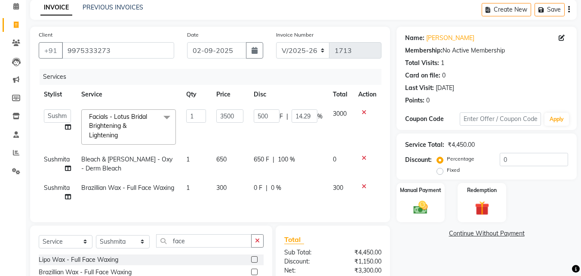
scroll to position [0, 0]
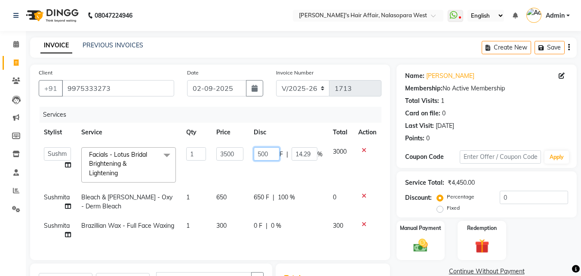
drag, startPoint x: 273, startPoint y: 154, endPoint x: 247, endPoint y: 152, distance: 26.3
click at [247, 152] on tr "Afzal Anjali Dilip Hair Affair Laksh Rashi Saniya Sayali Shweta Sushmita Umesh …" at bounding box center [210, 165] width 343 height 46
click at [289, 116] on div "Services" at bounding box center [214, 115] width 348 height 16
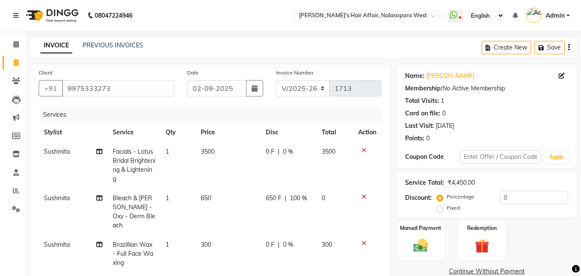
click at [362, 240] on icon at bounding box center [364, 243] width 5 height 6
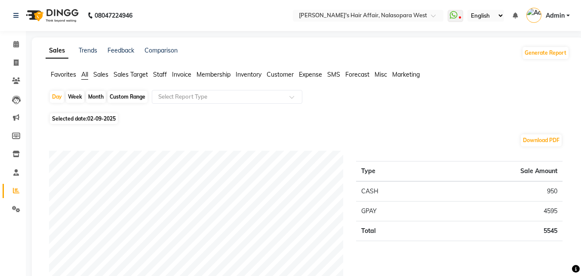
click at [160, 76] on span "Staff" at bounding box center [160, 75] width 14 height 8
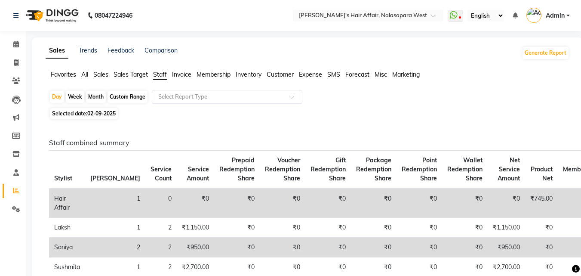
click at [181, 100] on input "text" at bounding box center [219, 96] width 124 height 9
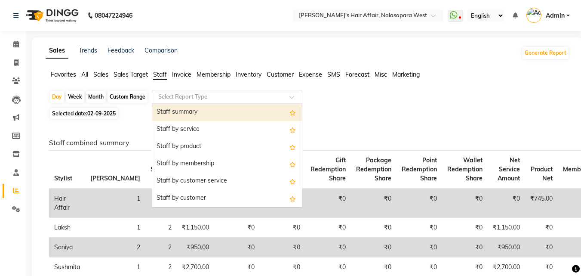
click at [183, 118] on div "Staff summary" at bounding box center [227, 112] width 150 height 17
select select "full_report"
select select "csv"
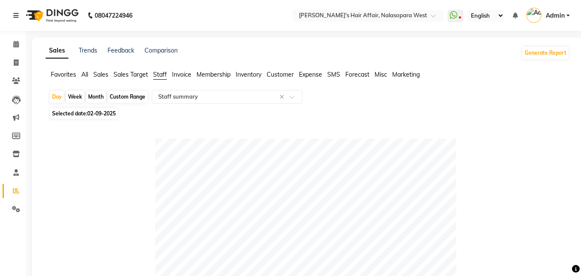
click at [96, 99] on div "Month" at bounding box center [96, 97] width 20 height 12
select select "9"
select select "2025"
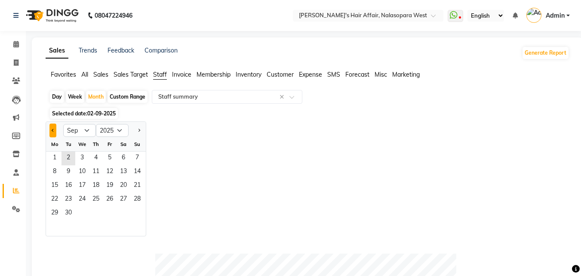
click at [52, 130] on span "Previous month" at bounding box center [53, 130] width 3 height 3
select select "8"
click at [109, 154] on span "1" at bounding box center [110, 158] width 14 height 14
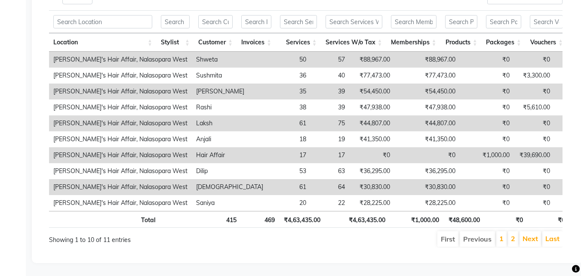
scroll to position [487, 0]
